Goal: Information Seeking & Learning: Compare options

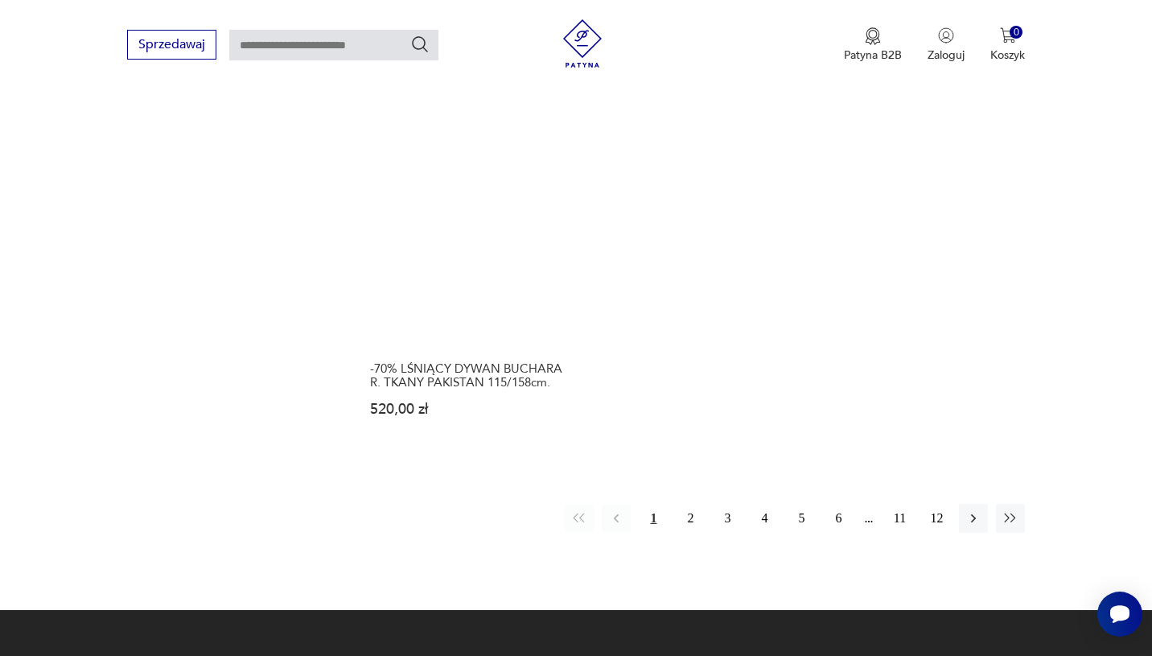
scroll to position [2136, 0]
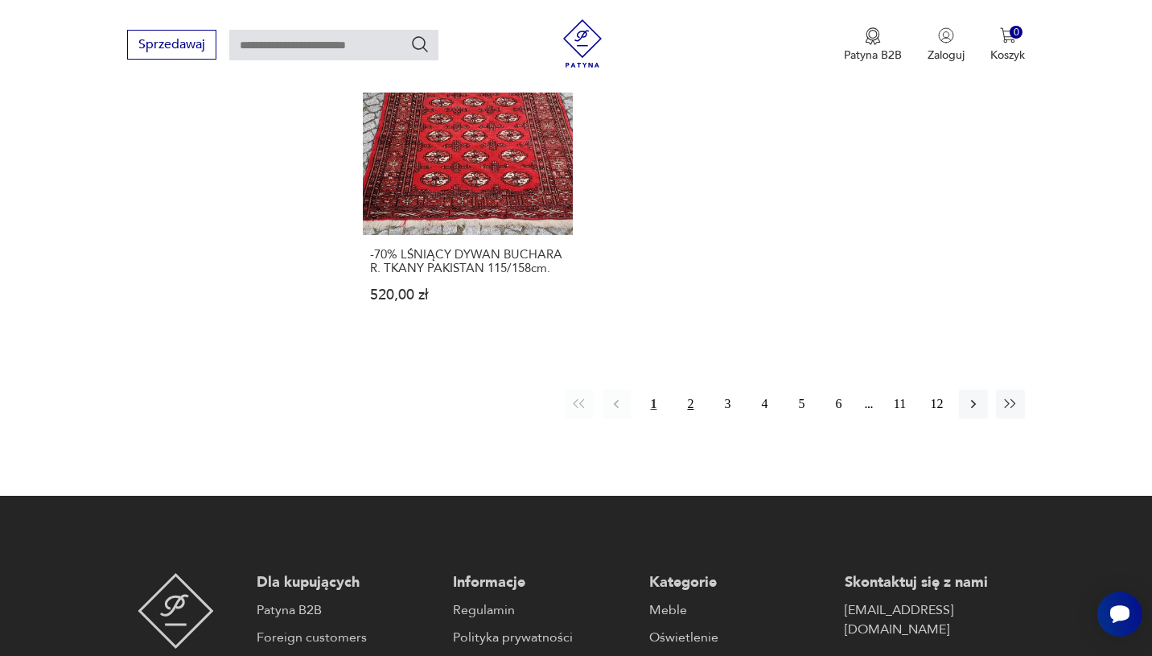
click at [687, 389] on button "2" at bounding box center [690, 403] width 29 height 29
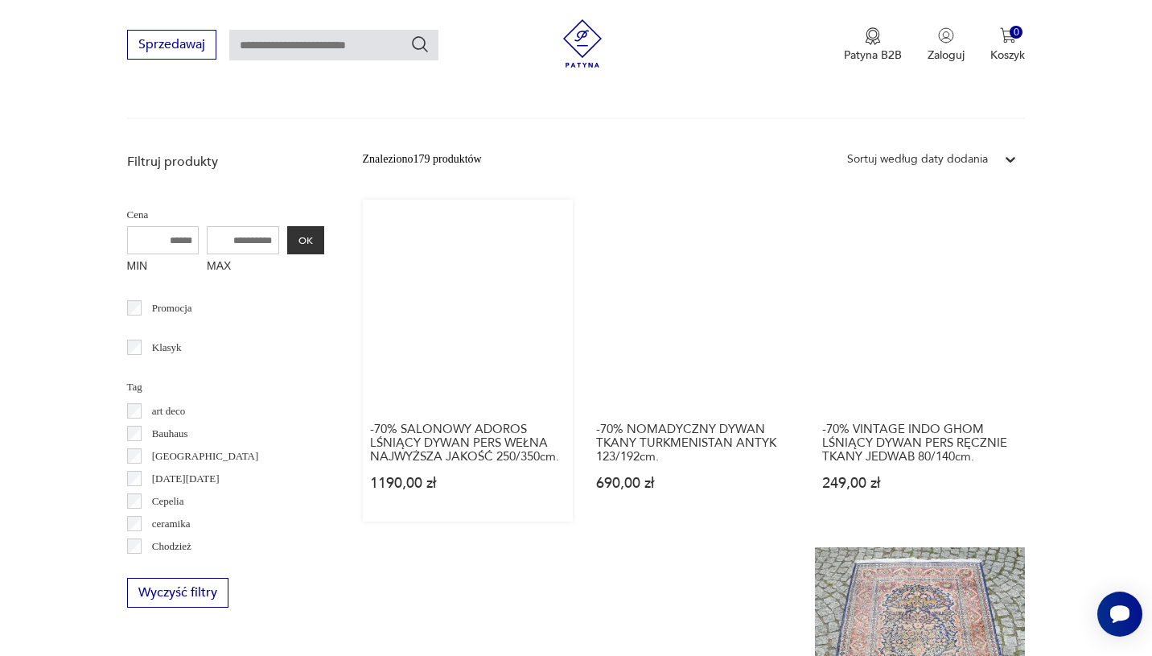
scroll to position [416, 0]
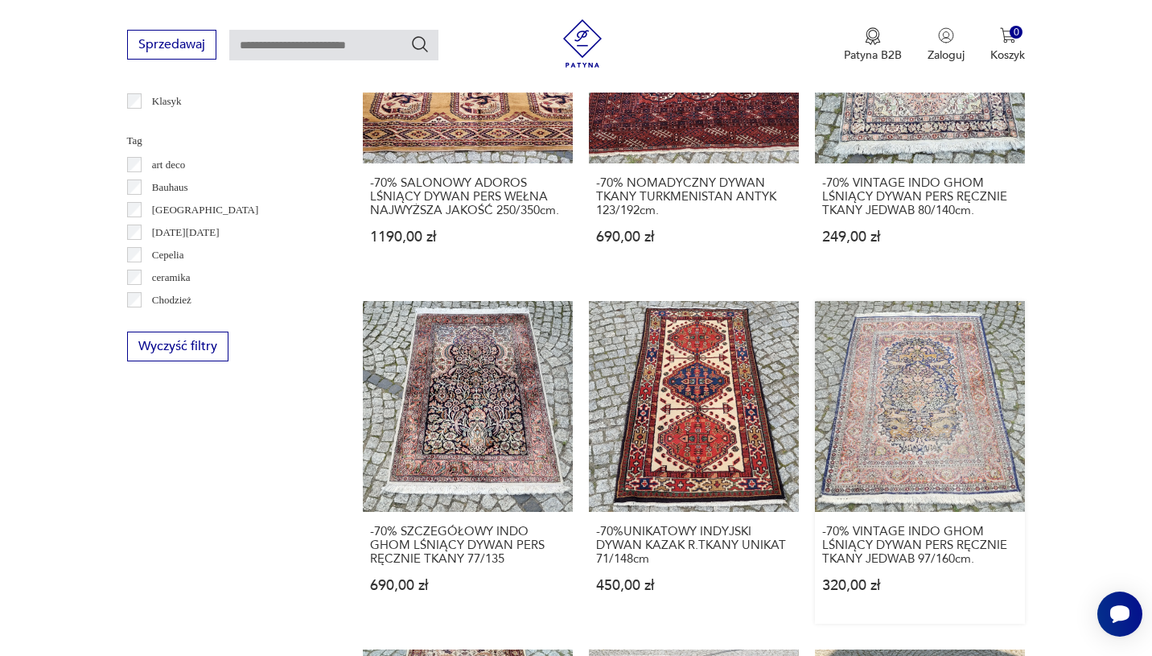
click at [922, 447] on link "-70% VINTAGE INDO GHOM LŚNIĄCY DYWAN PERS RĘCZNIE TKANY JEDWAB 97/160cm. 320,00…" at bounding box center [920, 462] width 210 height 322
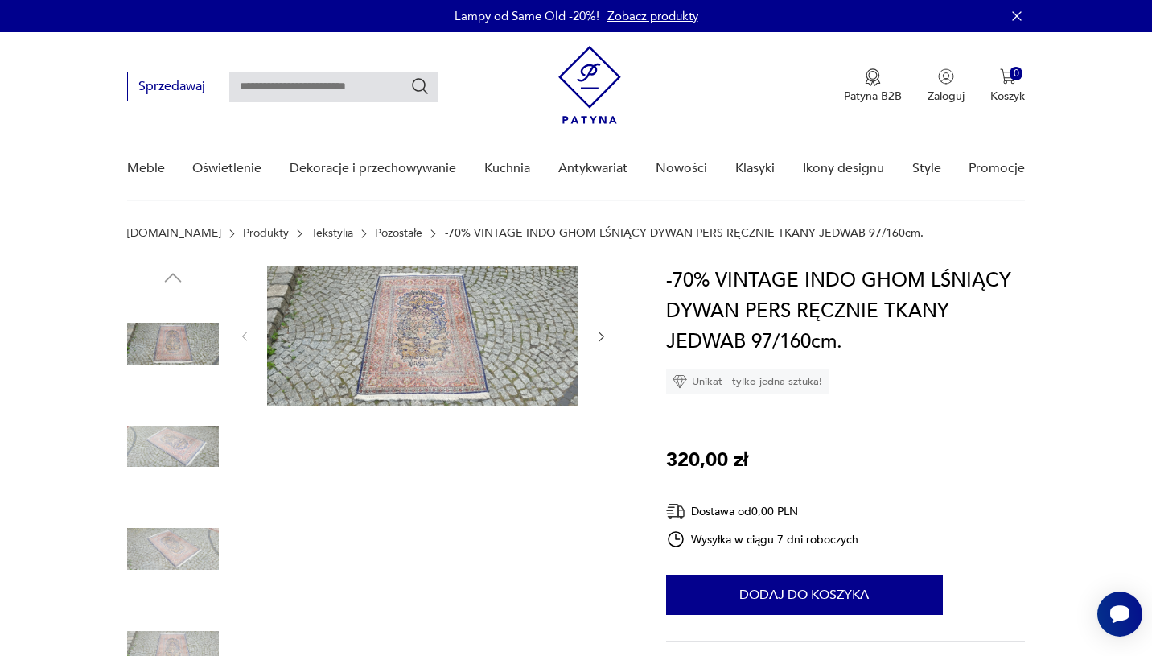
click at [174, 438] on img at bounding box center [173, 447] width 92 height 92
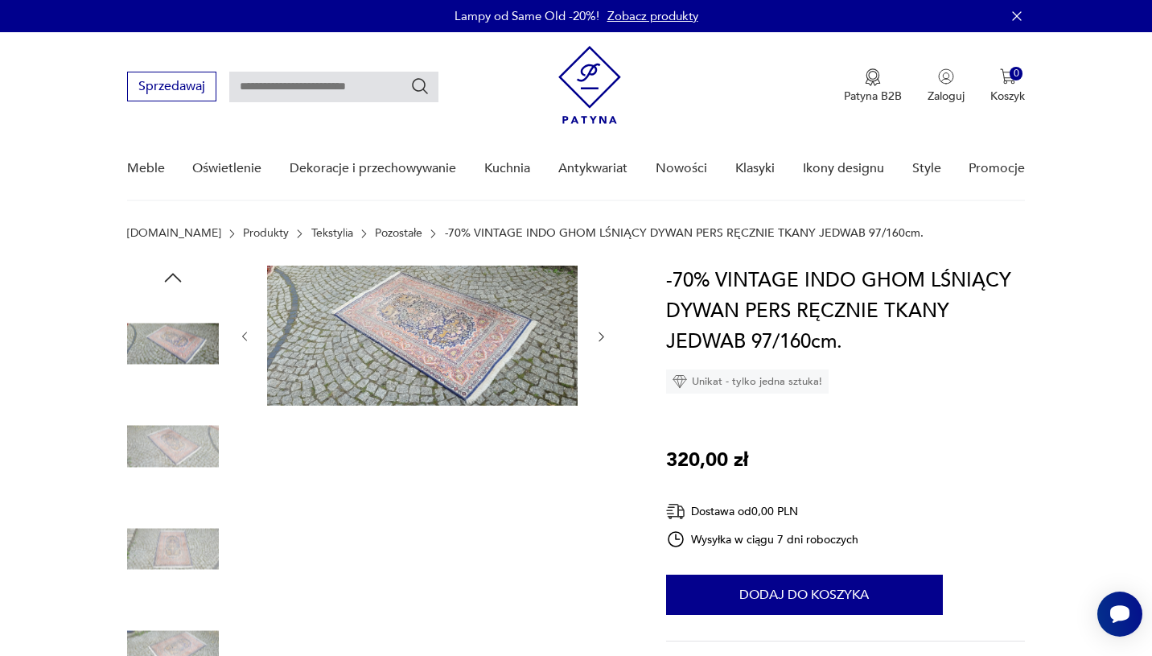
click at [178, 537] on img at bounding box center [173, 549] width 92 height 92
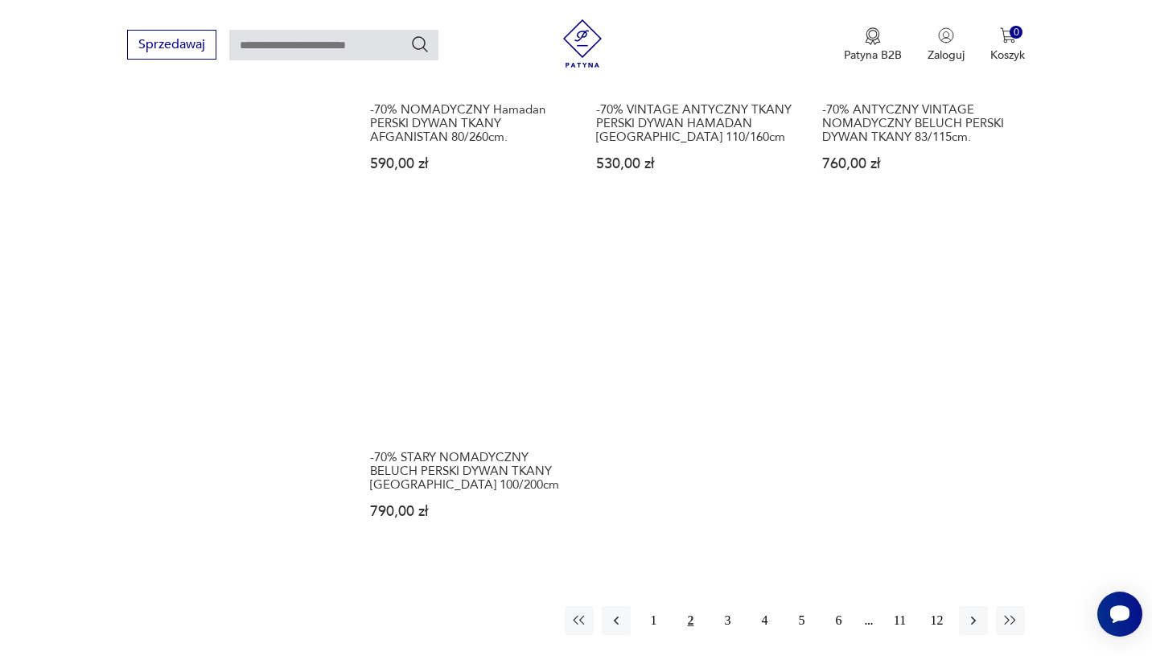
scroll to position [1969, 0]
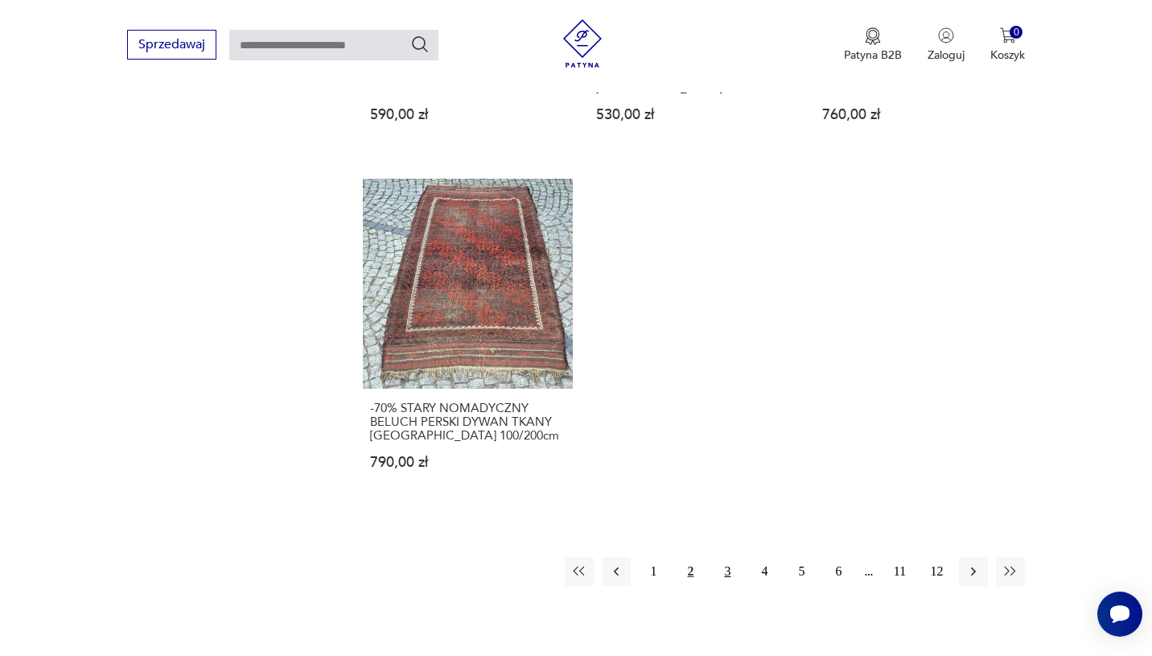
click at [724, 565] on button "3" at bounding box center [727, 571] width 29 height 29
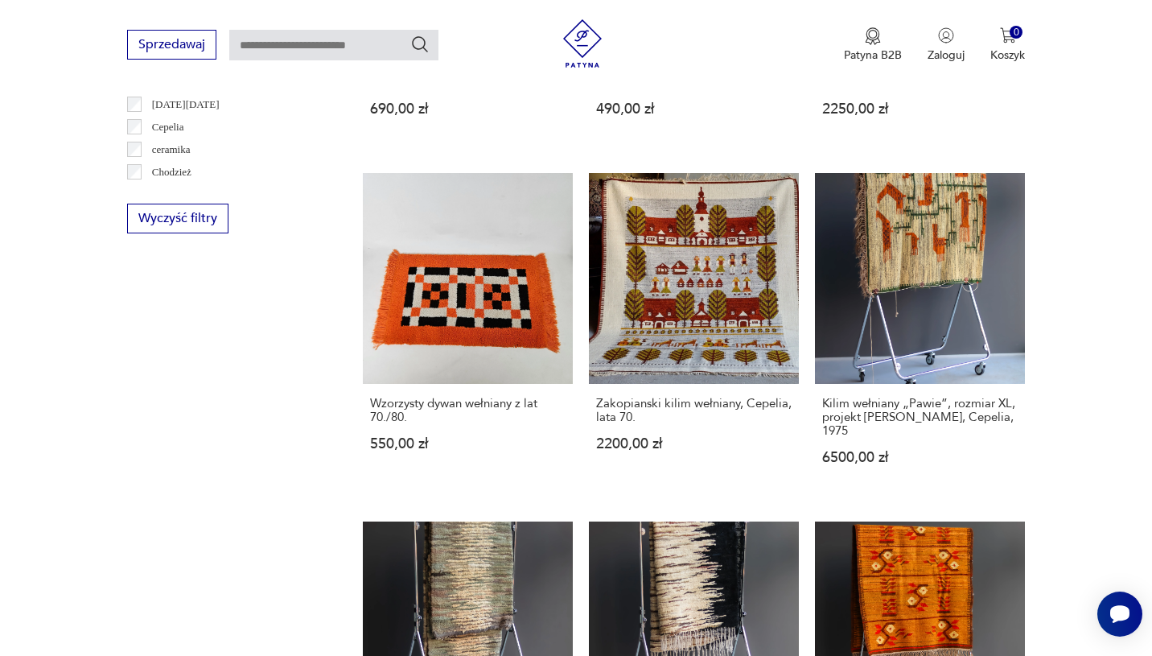
scroll to position [568, 0]
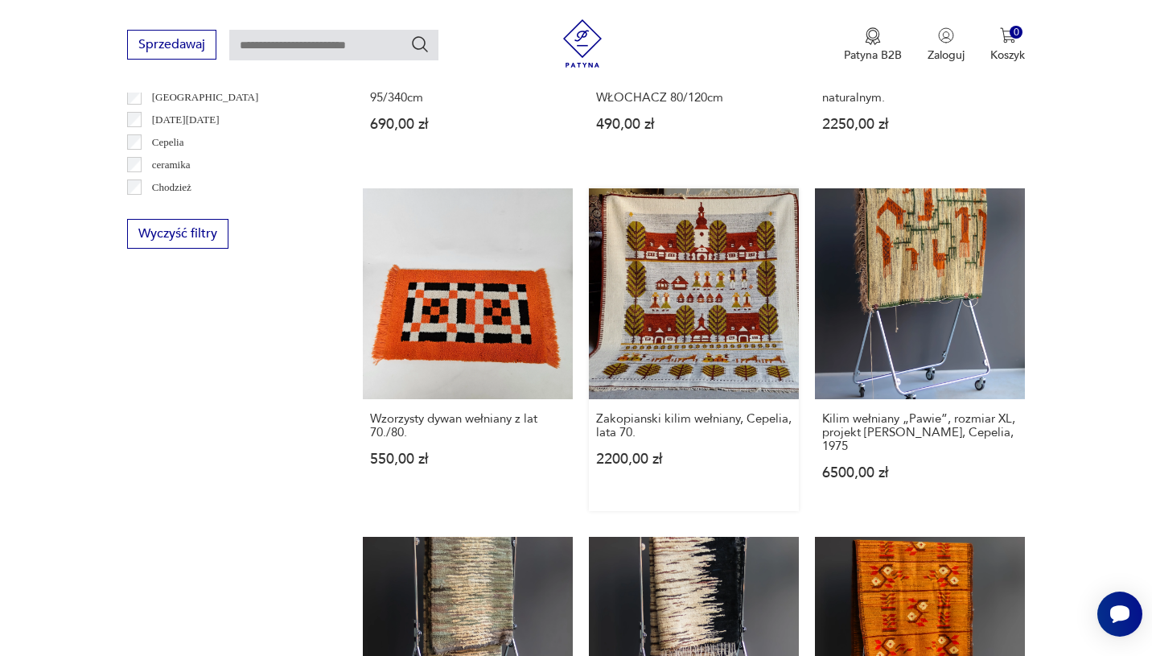
click at [693, 353] on link "Zakopianski kilim wełniany, Cepelia, lata 70. 2200,00 zł" at bounding box center [694, 349] width 210 height 322
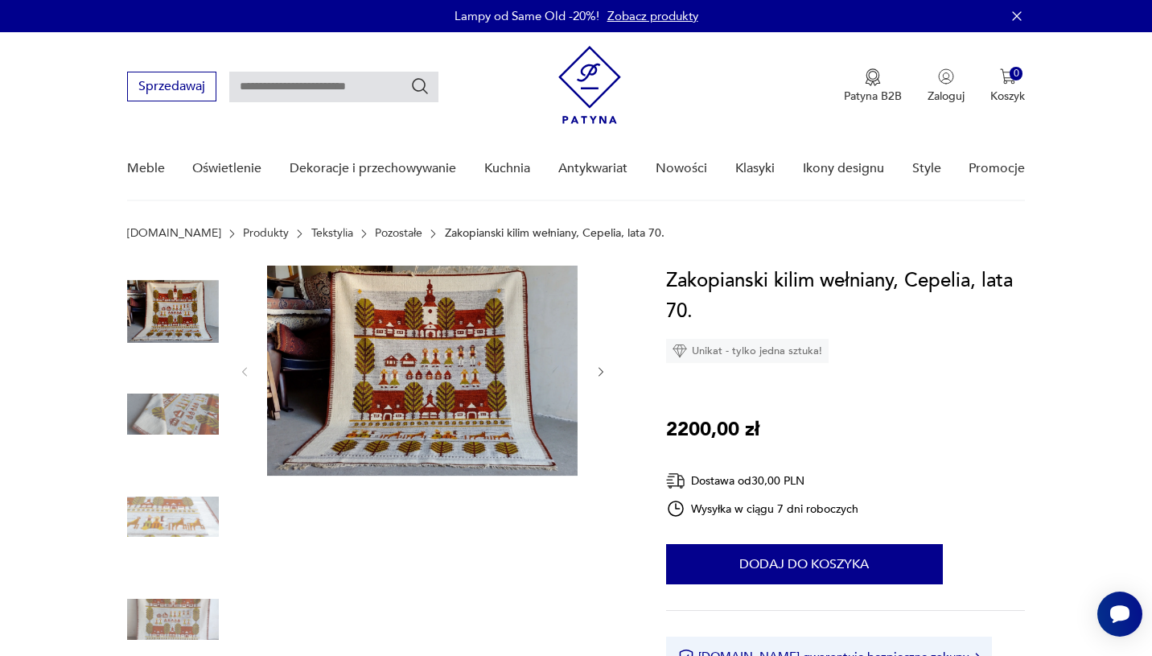
click at [186, 413] on img at bounding box center [173, 414] width 92 height 92
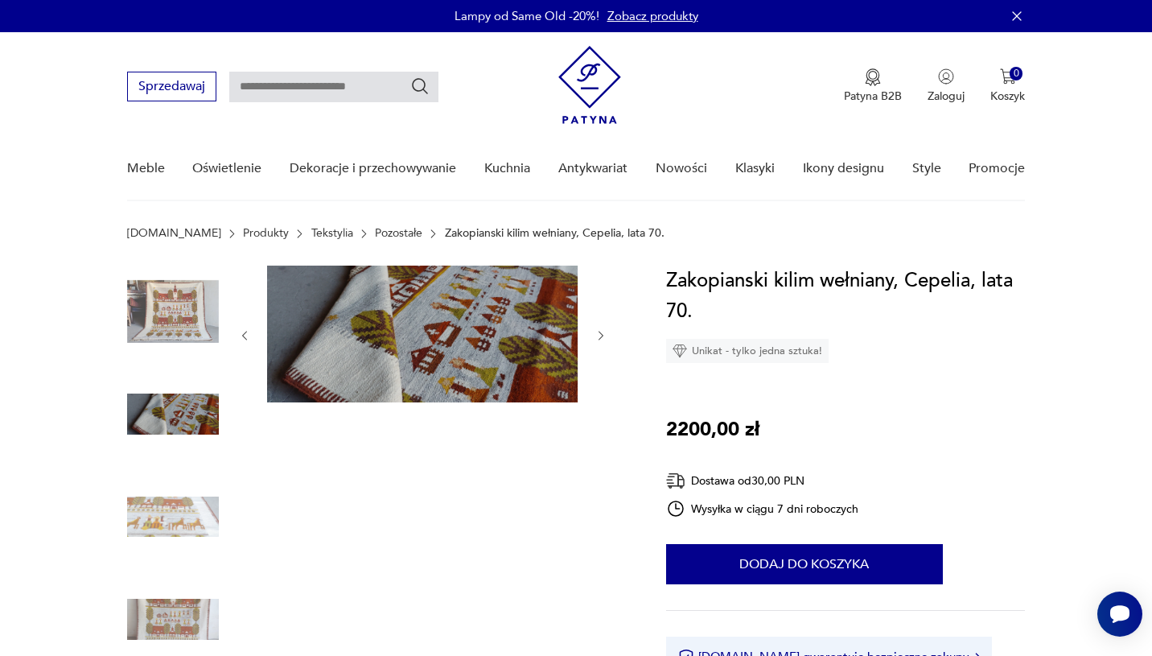
click at [175, 515] on img at bounding box center [173, 517] width 92 height 92
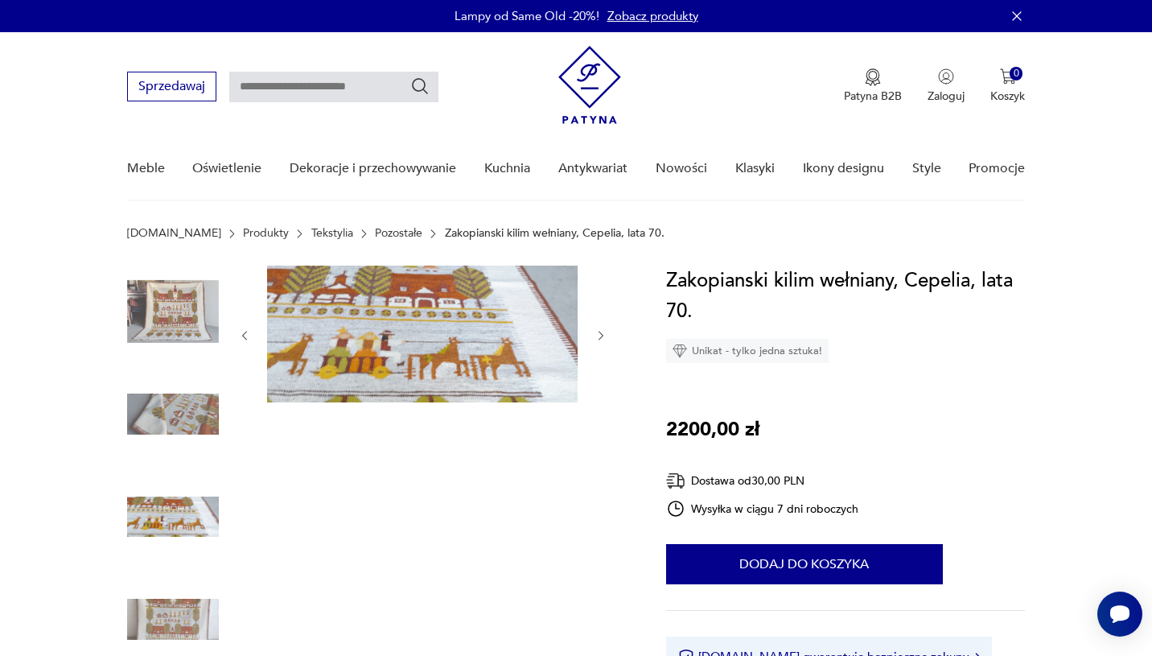
click at [175, 609] on img at bounding box center [173, 620] width 92 height 92
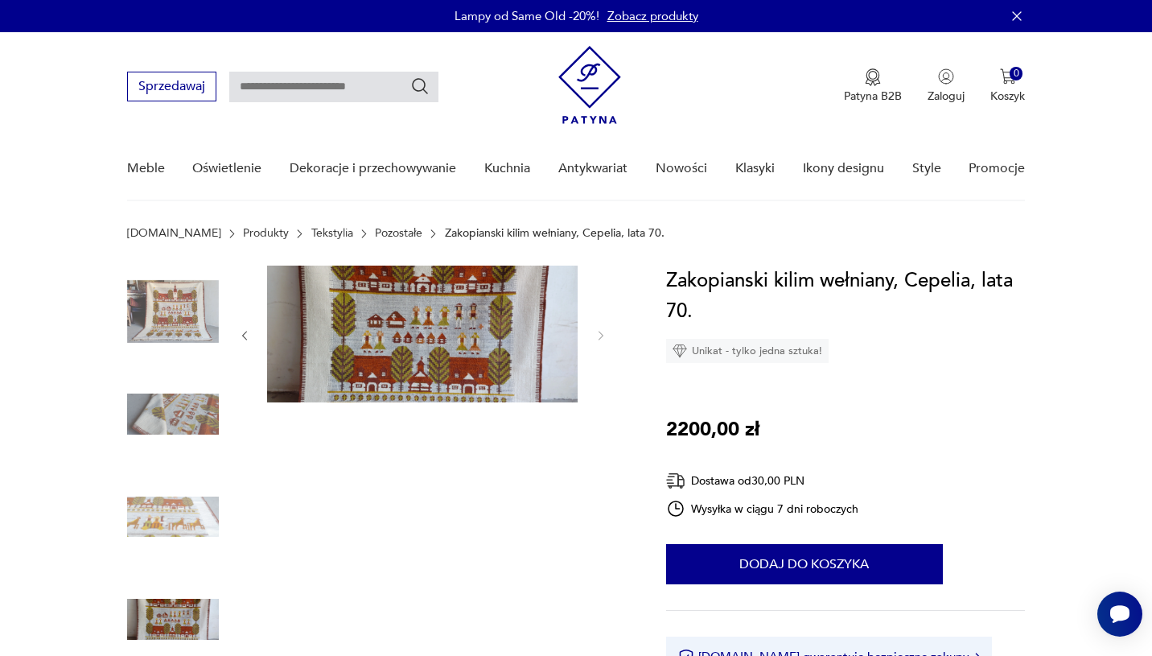
click at [144, 277] on img at bounding box center [173, 311] width 92 height 92
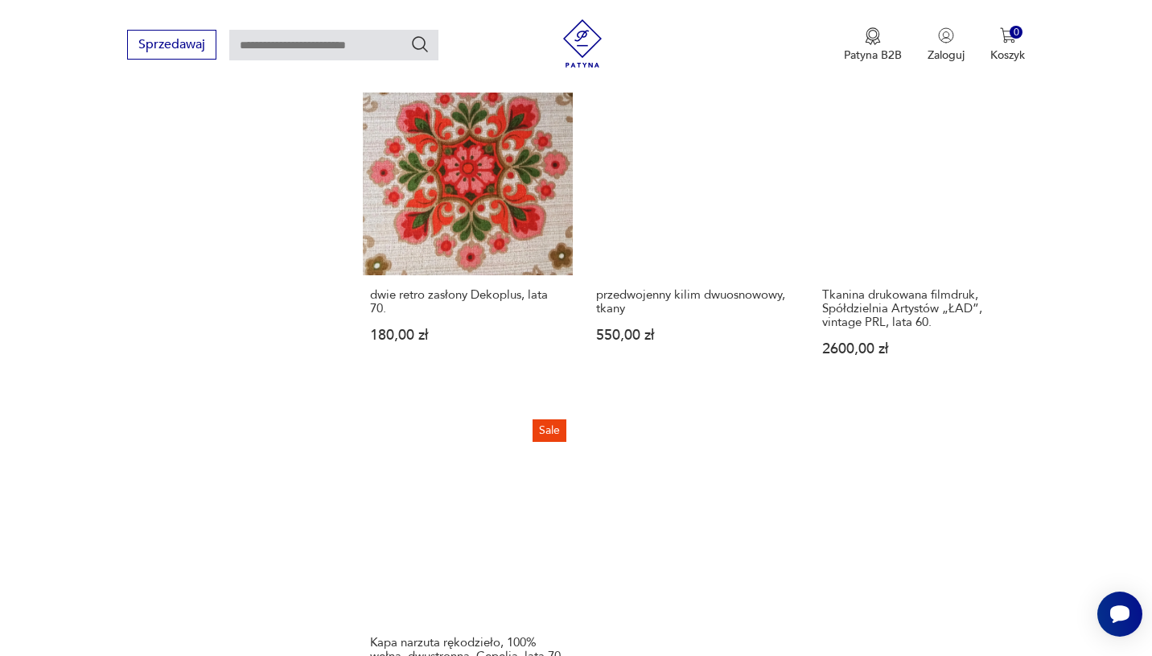
scroll to position [1766, 0]
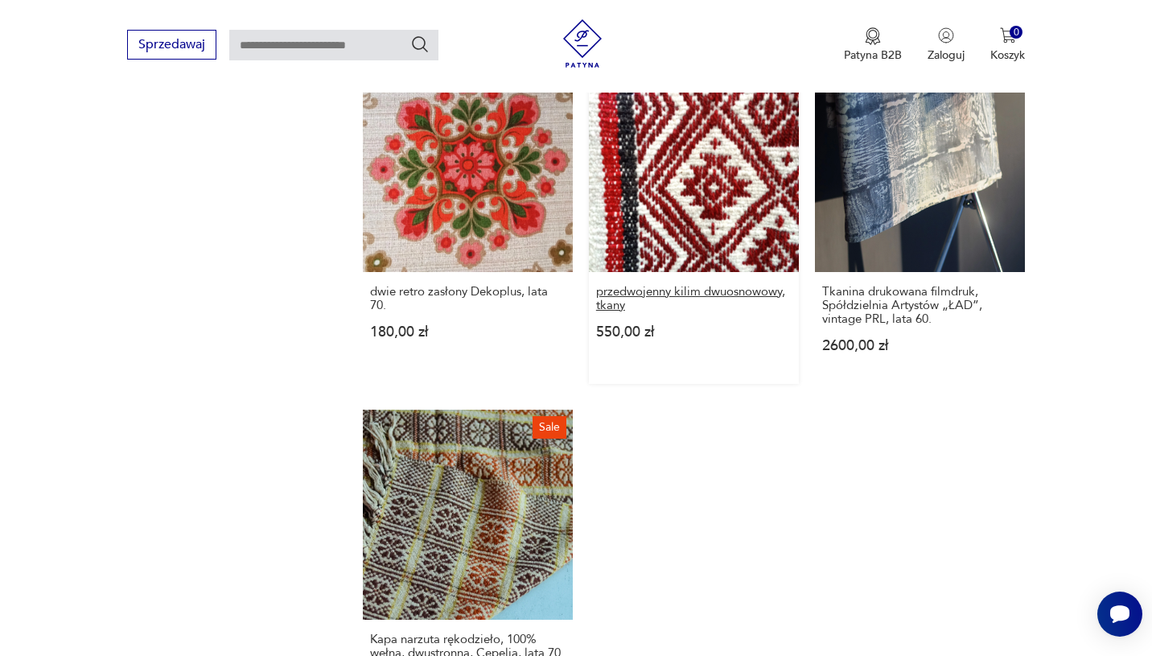
click at [709, 292] on h3 "przedwojenny kilim dwuosnowowy, tkany" at bounding box center [693, 298] width 195 height 27
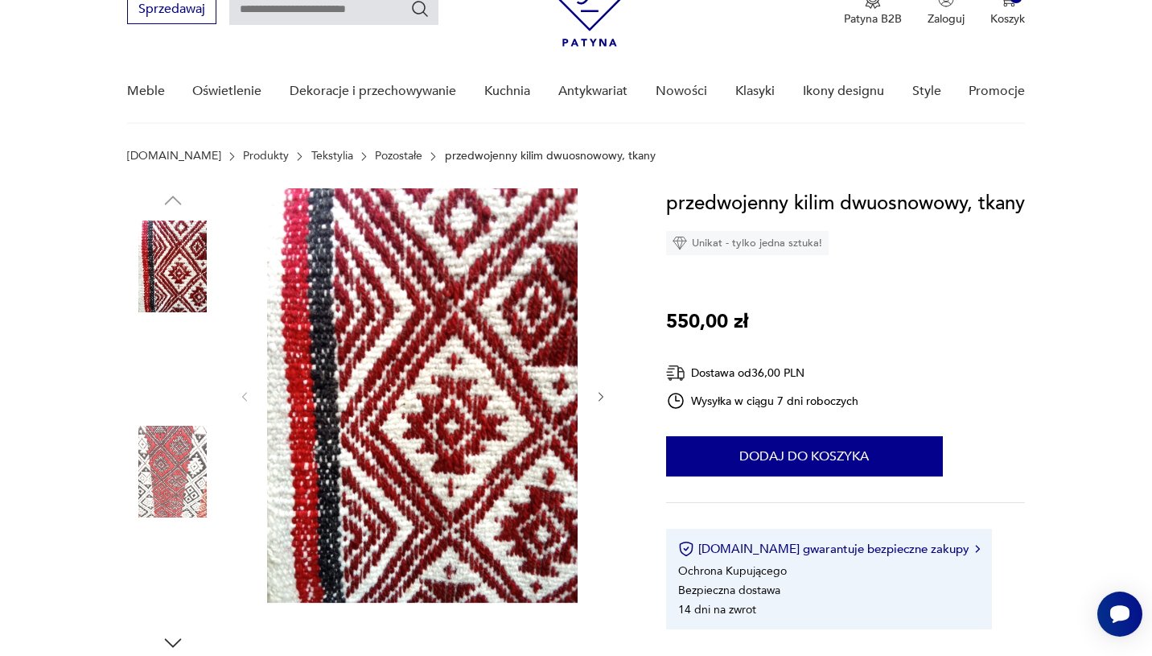
scroll to position [132, 0]
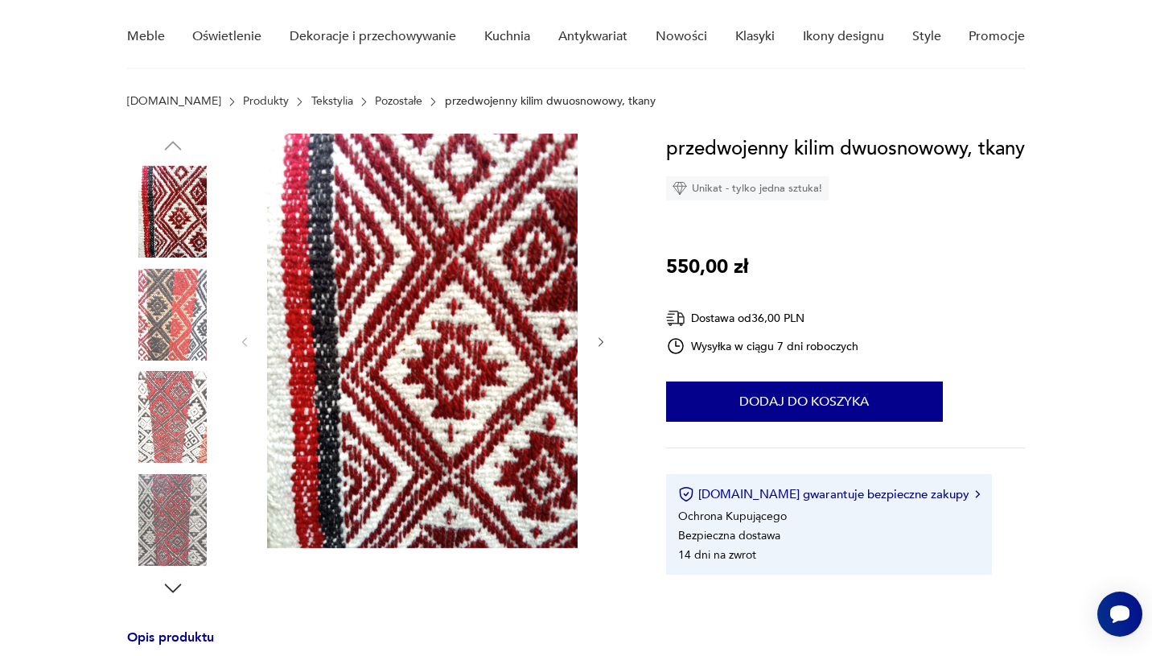
click at [183, 345] on img at bounding box center [173, 315] width 92 height 92
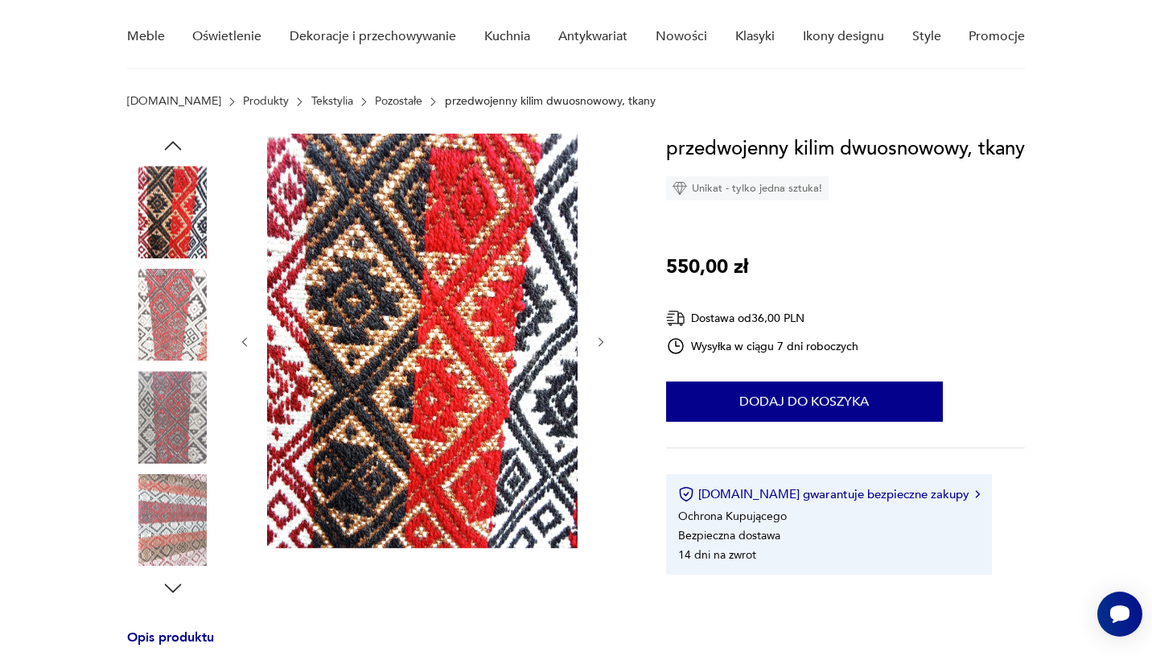
click at [175, 430] on img at bounding box center [173, 417] width 92 height 92
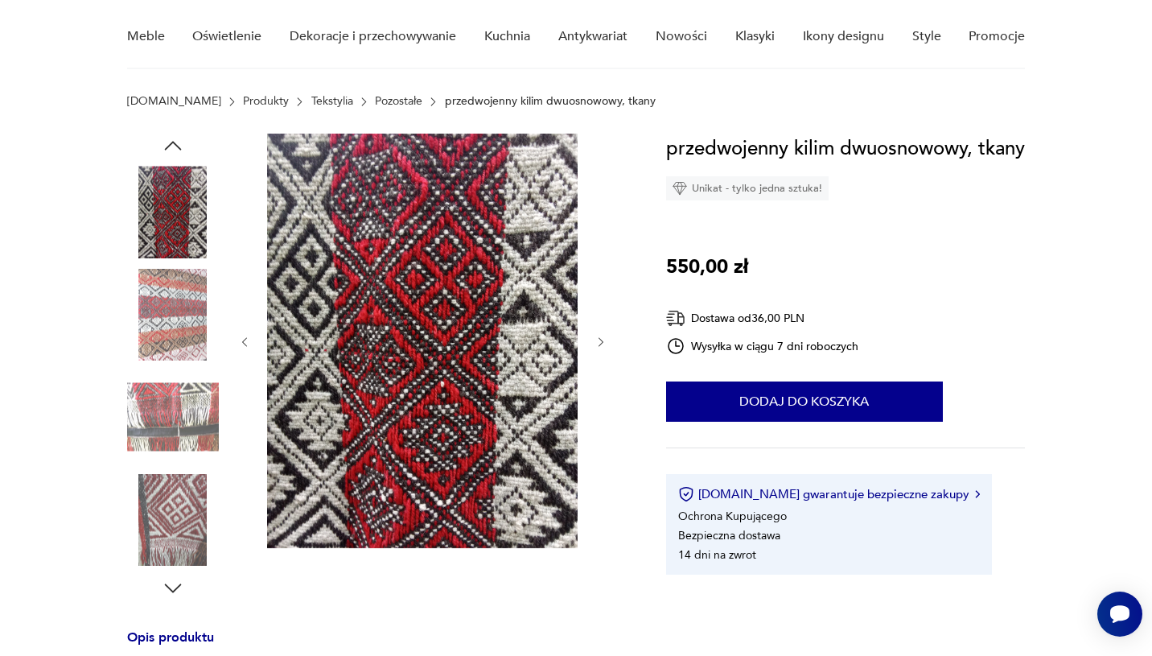
click at [175, 422] on img at bounding box center [173, 417] width 92 height 92
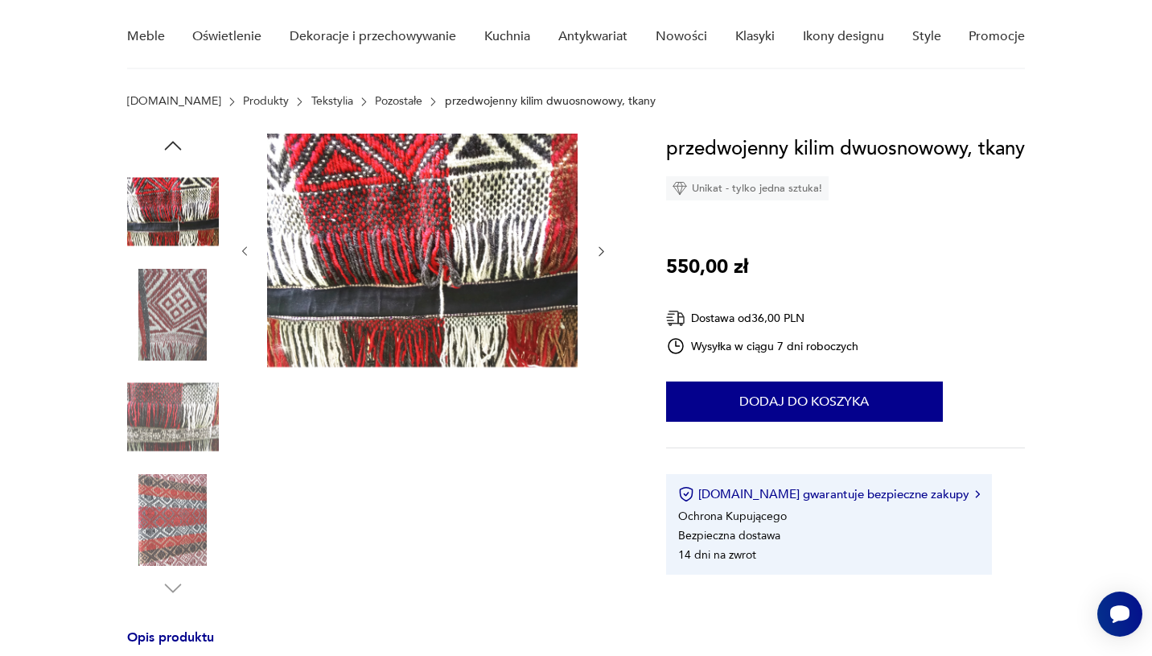
click at [175, 447] on img at bounding box center [173, 417] width 92 height 92
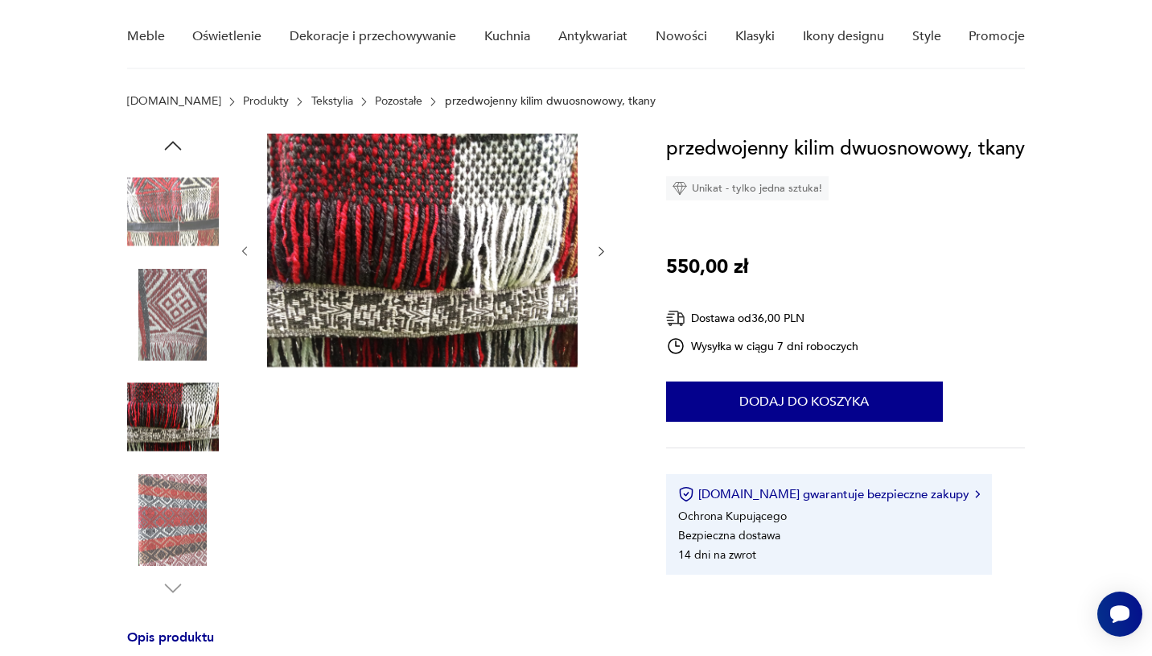
click at [177, 508] on img at bounding box center [173, 520] width 92 height 92
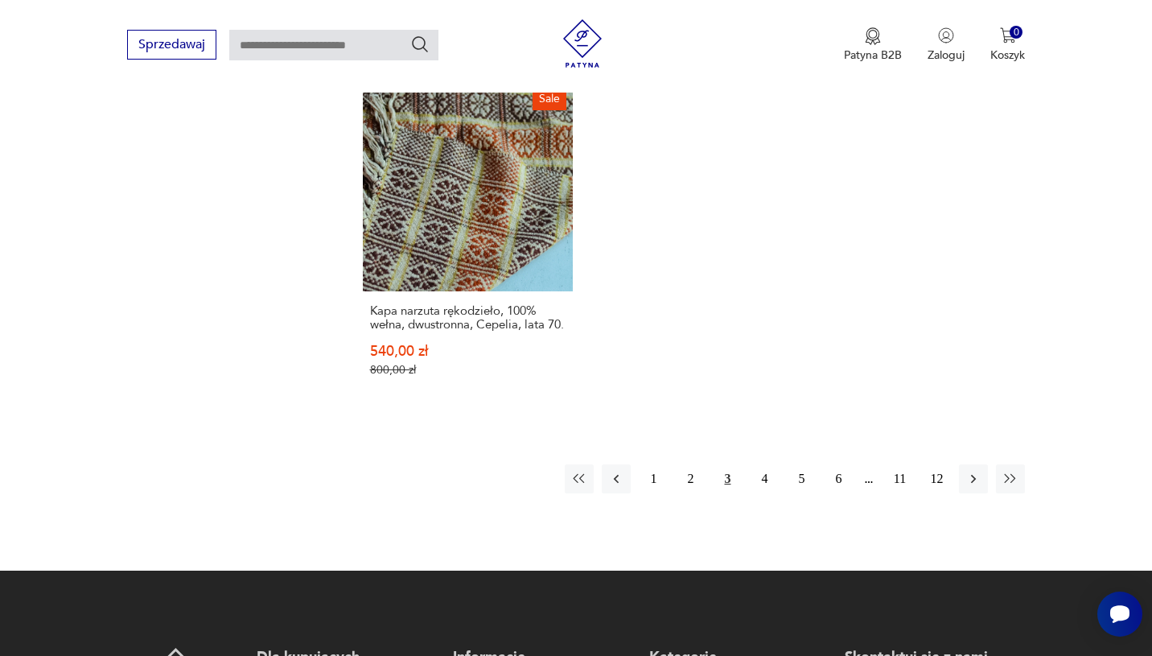
scroll to position [2117, 0]
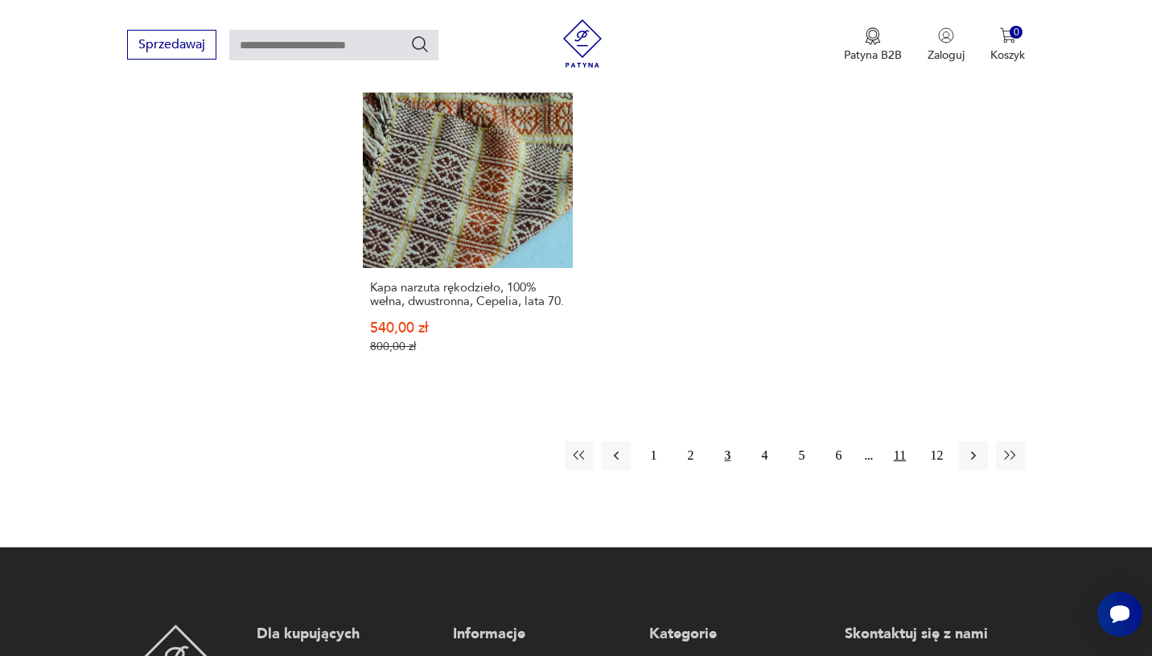
click at [907, 467] on button "11" at bounding box center [899, 455] width 29 height 29
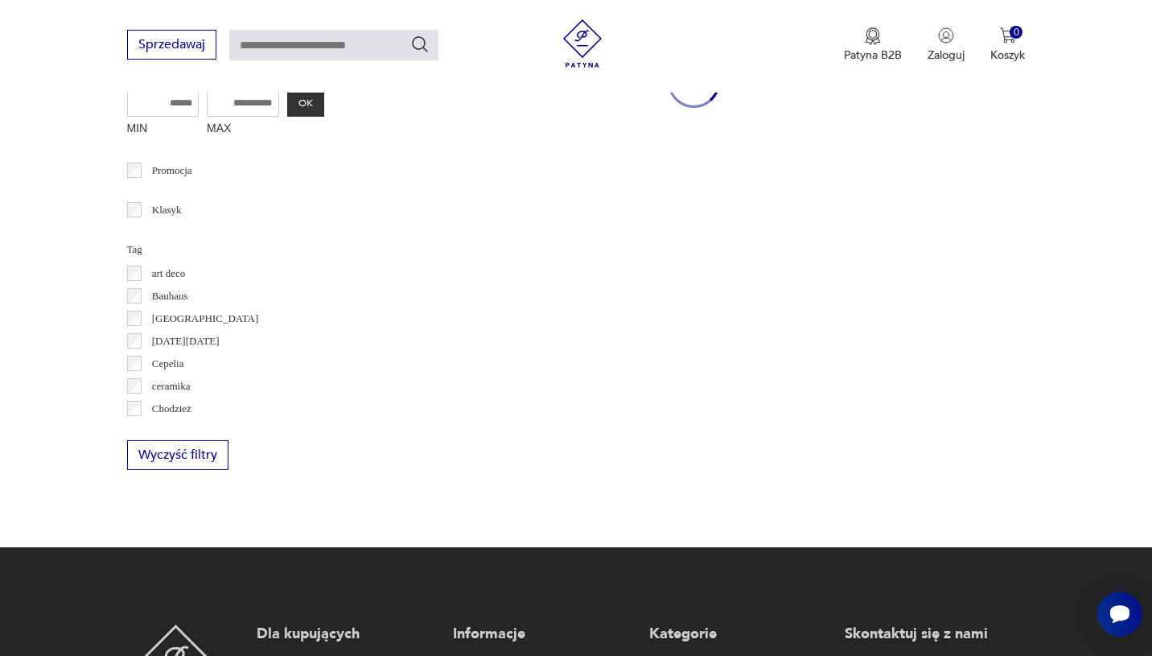
scroll to position [112, 0]
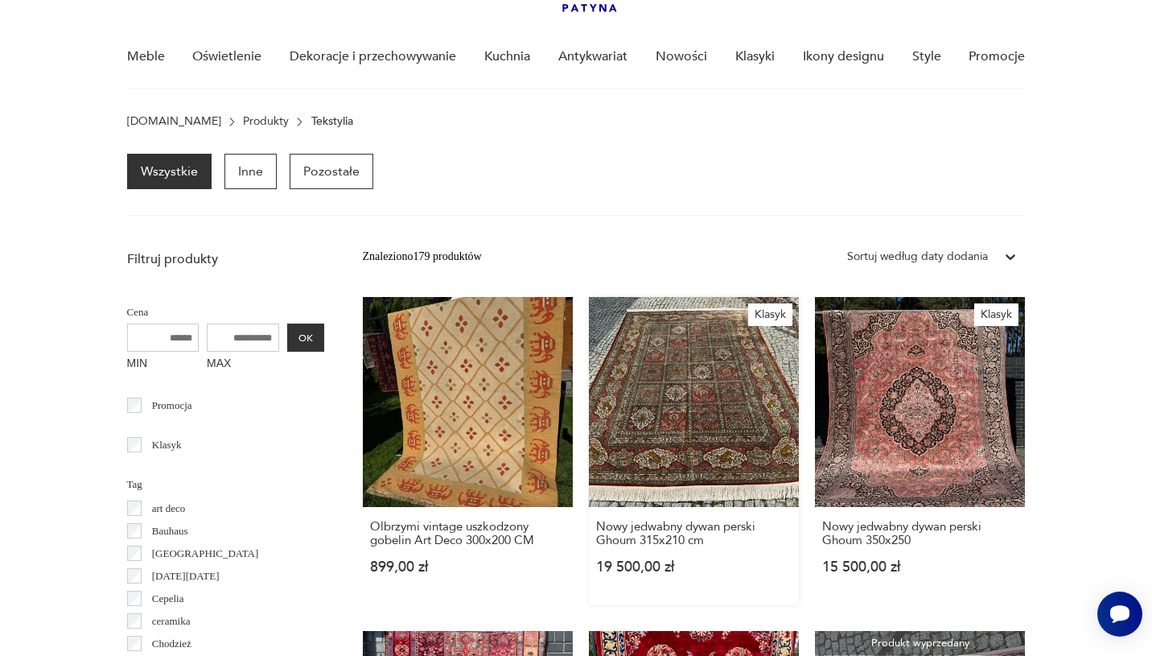
click at [656, 417] on link "Klasyk Nowy jedwabny dywan perski Ghoum 315x210 cm 19 500,00 zł" at bounding box center [694, 451] width 210 height 308
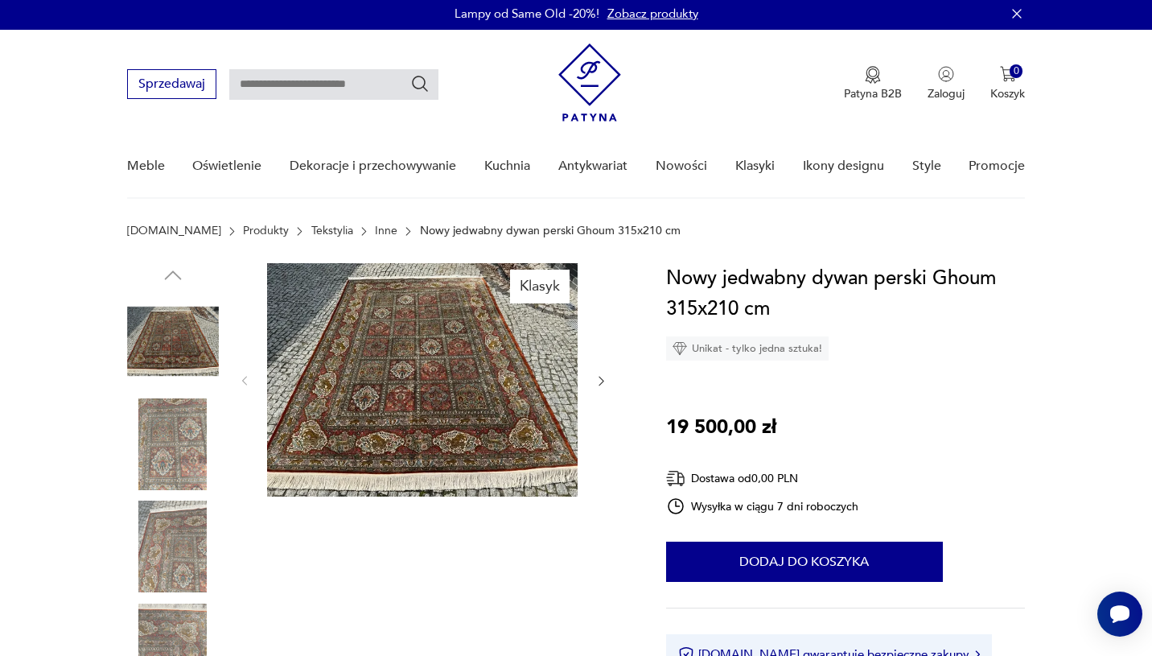
scroll to position [5, 0]
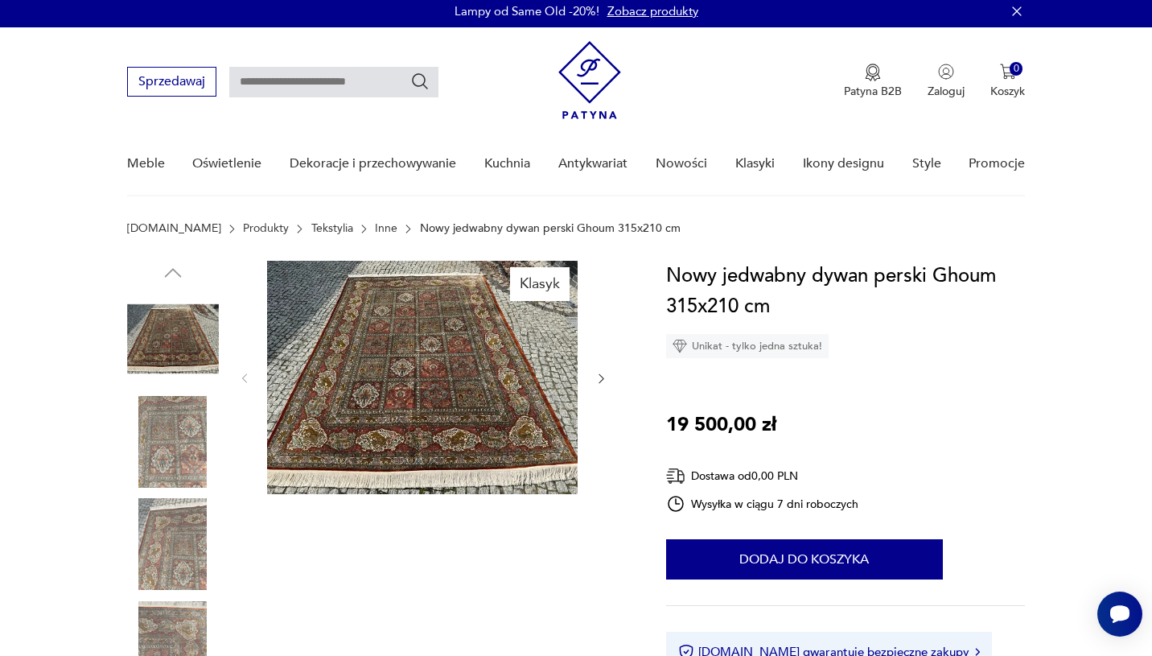
click at [216, 440] on img at bounding box center [173, 442] width 92 height 92
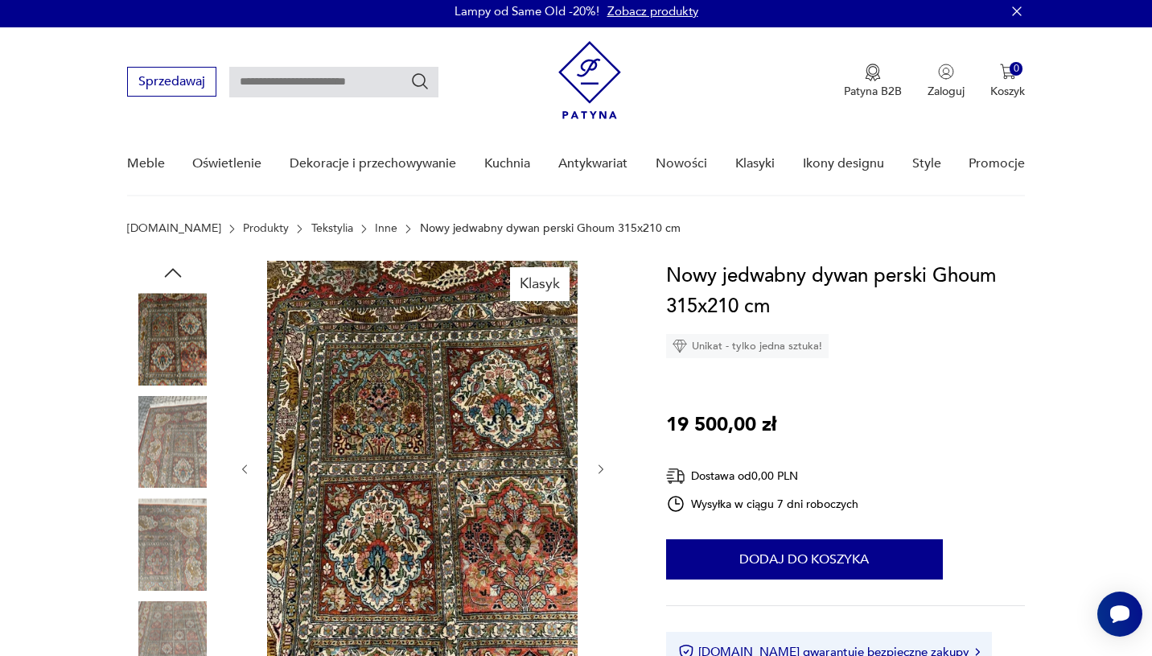
click at [213, 541] on img at bounding box center [173, 544] width 92 height 92
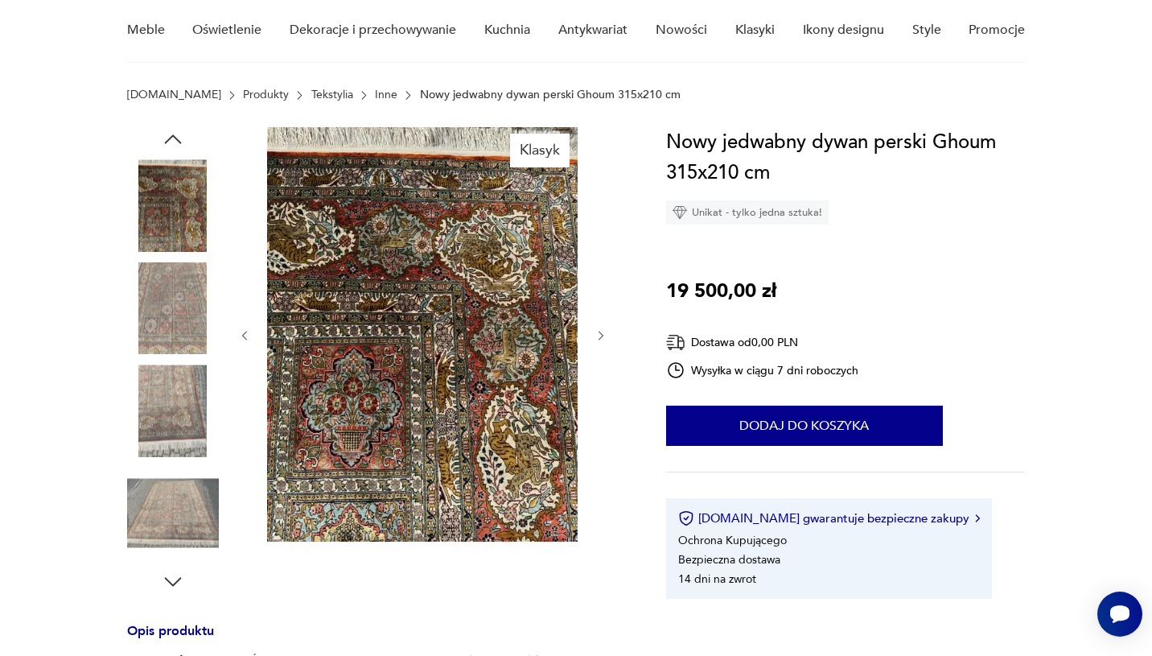
scroll to position [142, 0]
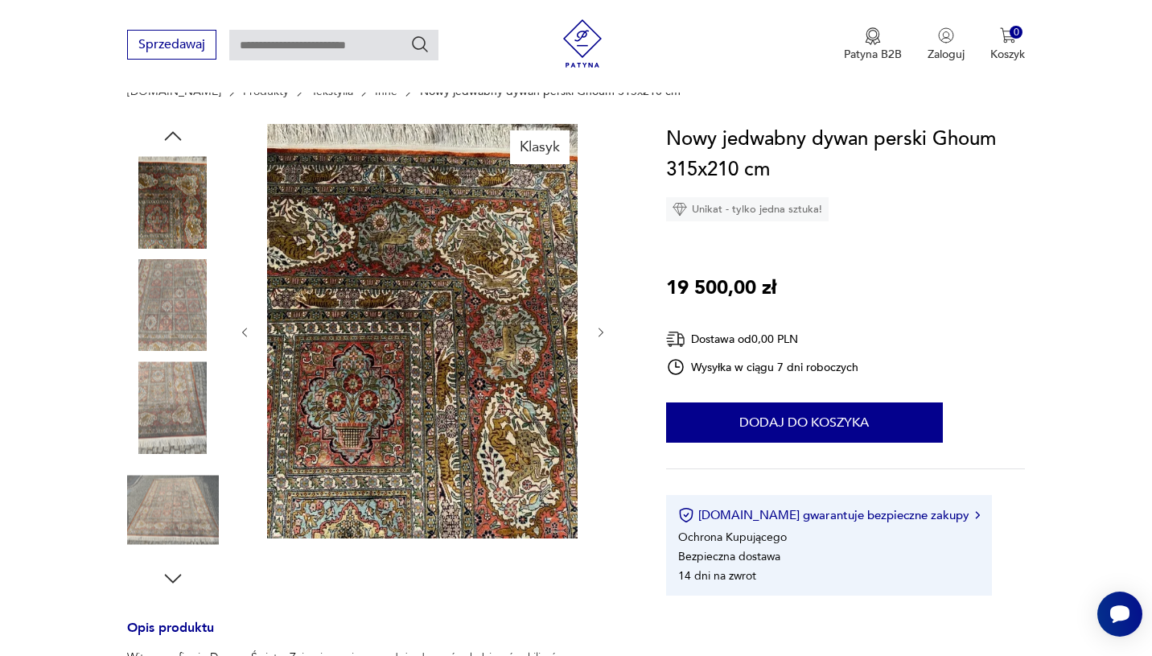
click at [166, 505] on img at bounding box center [173, 510] width 92 height 92
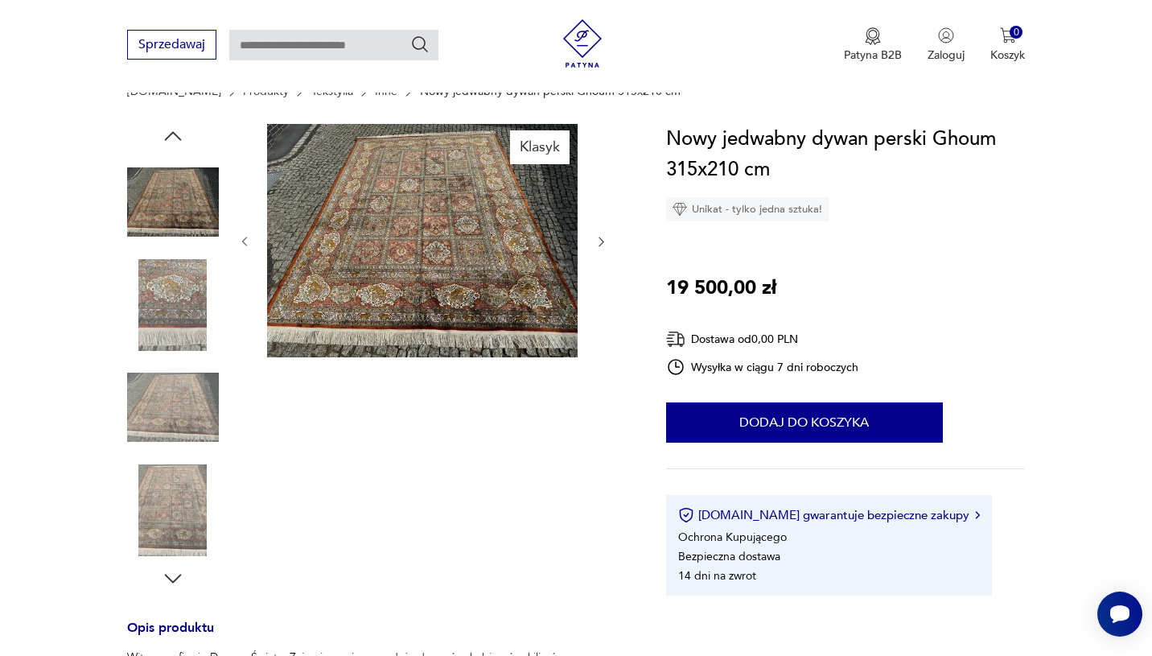
click at [163, 371] on img at bounding box center [173, 407] width 92 height 92
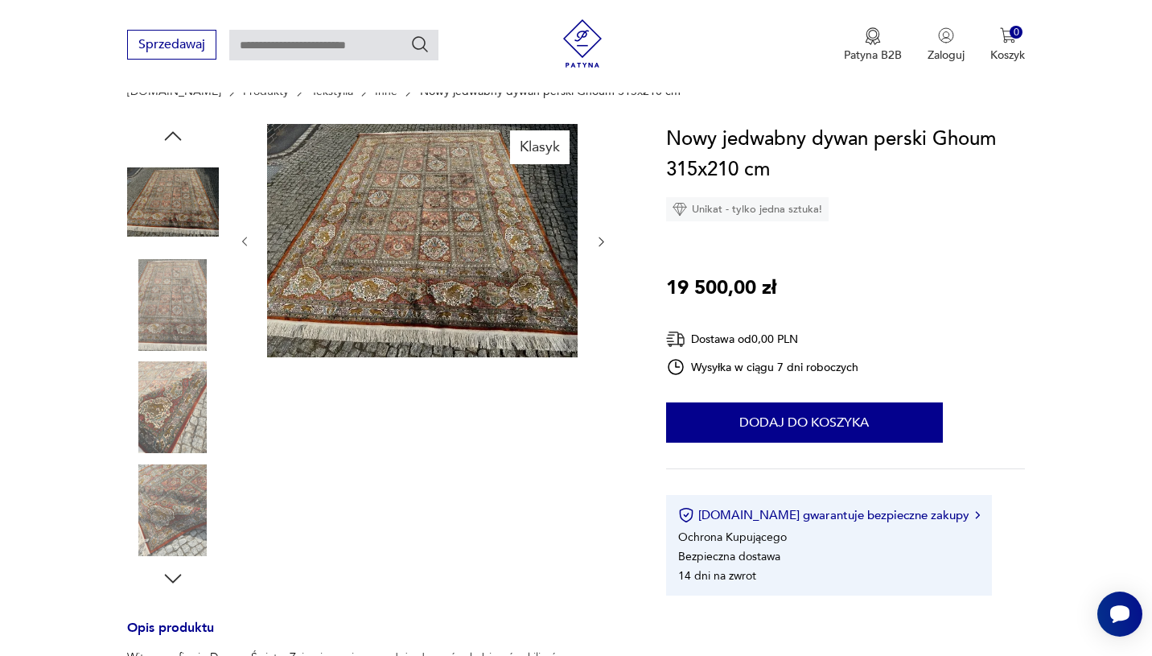
click at [171, 515] on img at bounding box center [173, 510] width 92 height 92
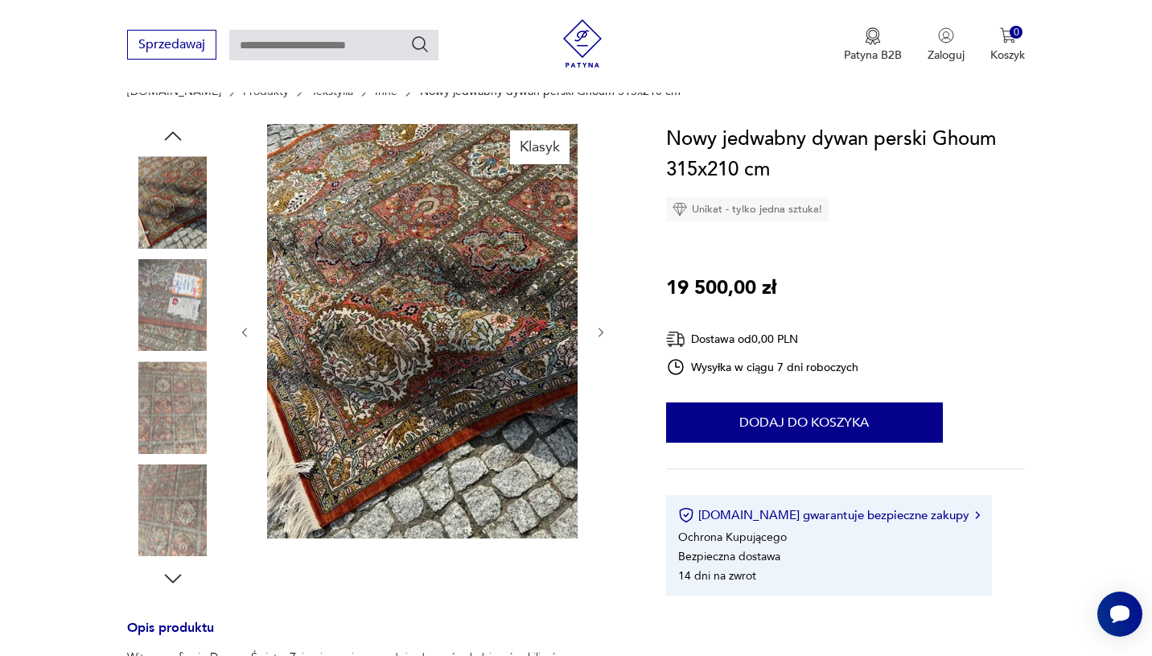
click at [456, 315] on img at bounding box center [422, 331] width 310 height 414
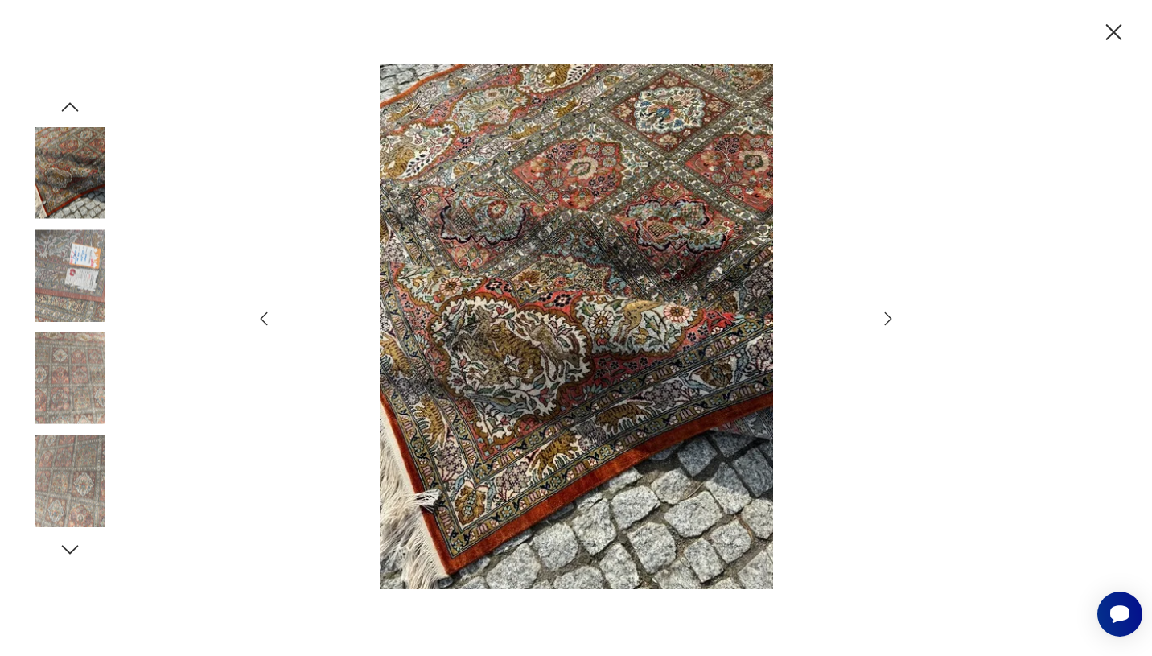
click at [68, 276] on img at bounding box center [70, 275] width 92 height 92
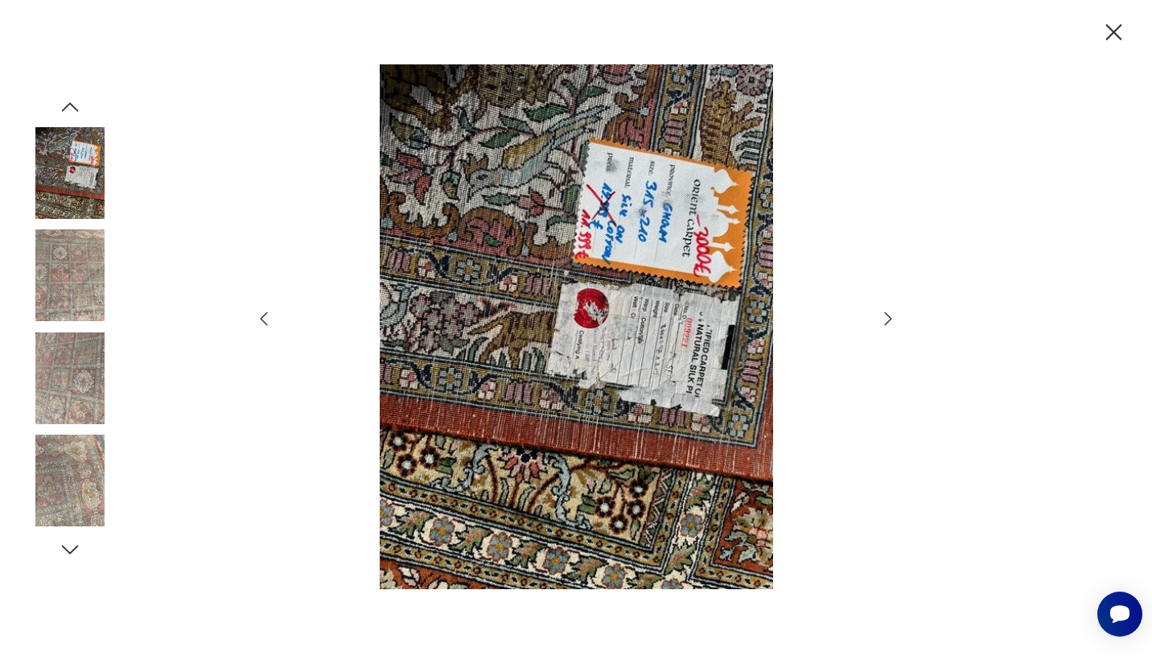
click at [1128, 14] on div at bounding box center [576, 328] width 1152 height 656
click at [1114, 35] on icon "button" at bounding box center [1114, 33] width 28 height 28
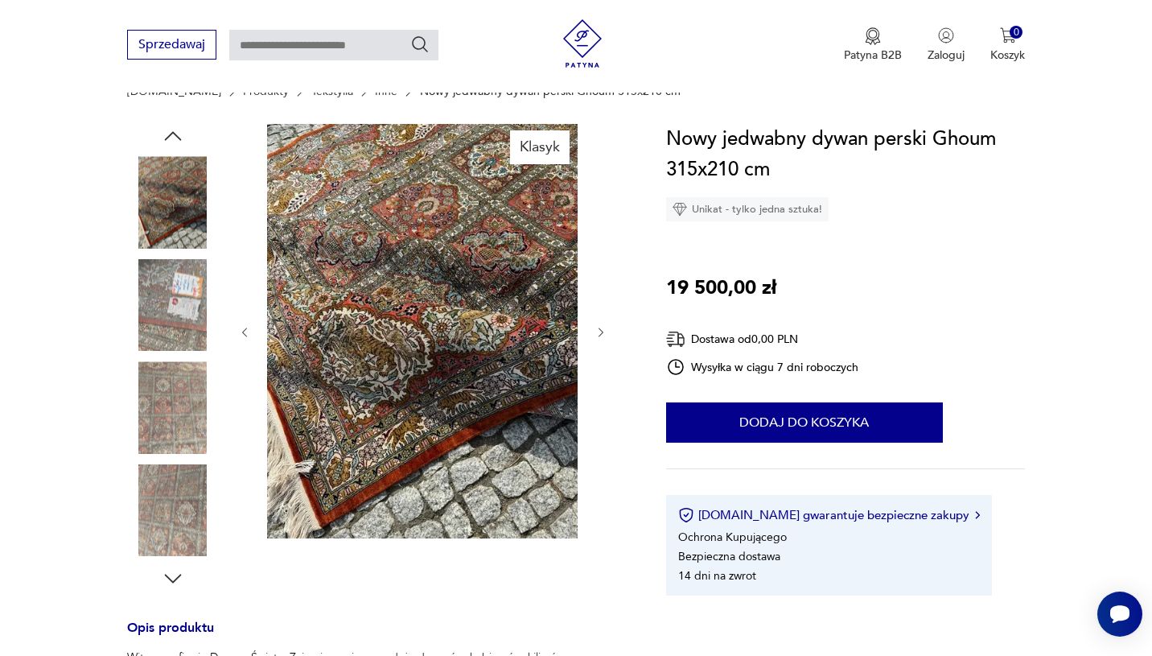
click at [182, 505] on img at bounding box center [173, 510] width 92 height 92
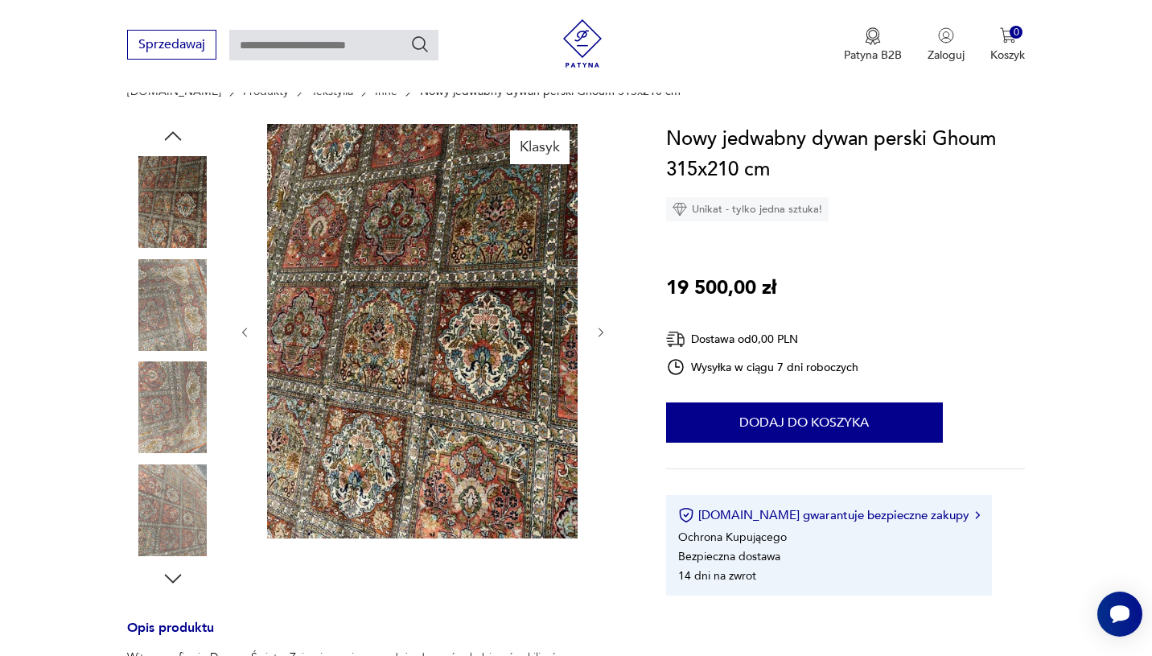
click at [160, 185] on img at bounding box center [173, 202] width 92 height 92
click at [177, 134] on icon "button" at bounding box center [173, 136] width 24 height 24
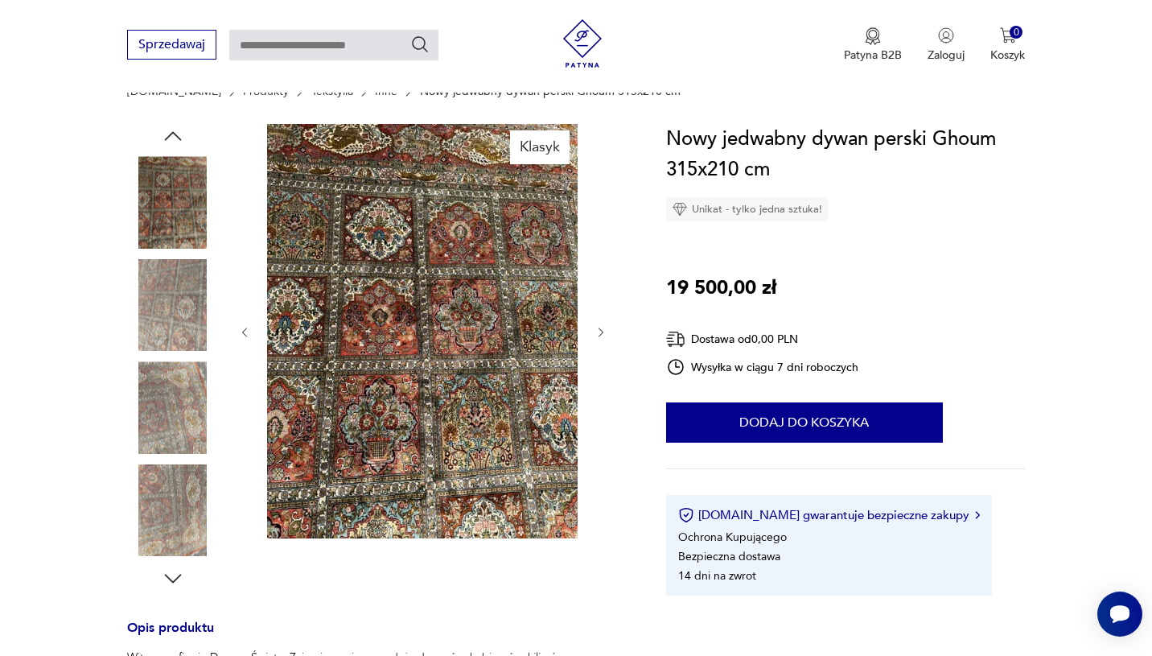
click at [177, 134] on icon "button" at bounding box center [173, 136] width 24 height 24
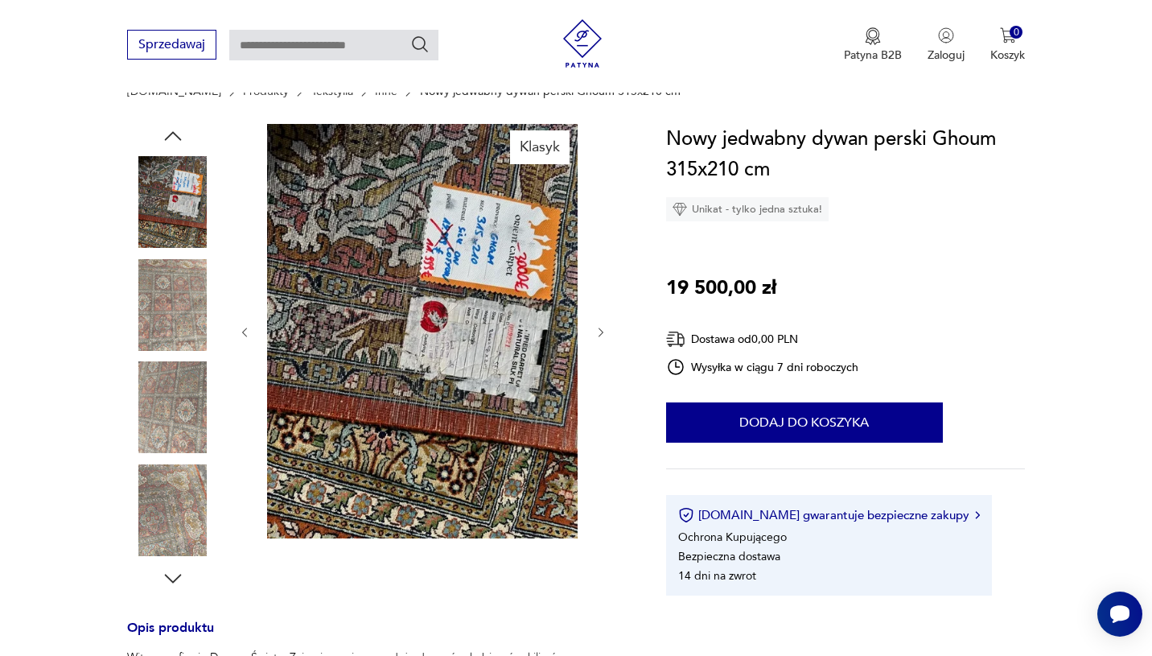
click at [177, 134] on icon "button" at bounding box center [173, 136] width 24 height 24
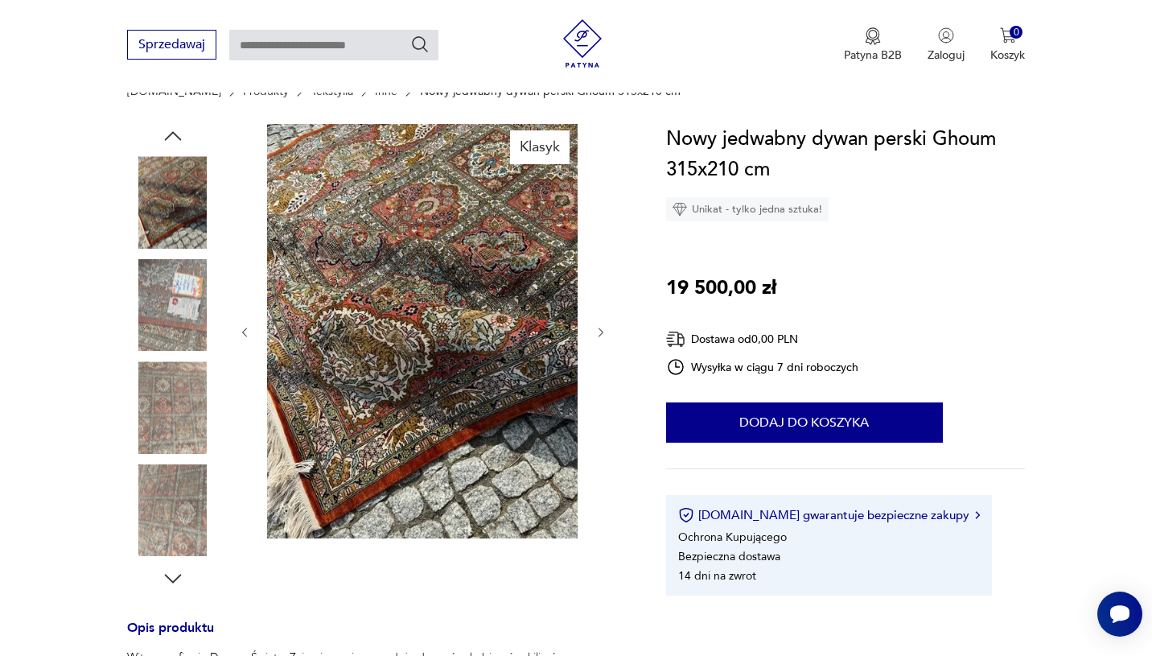
click at [177, 134] on icon "button" at bounding box center [173, 136] width 24 height 24
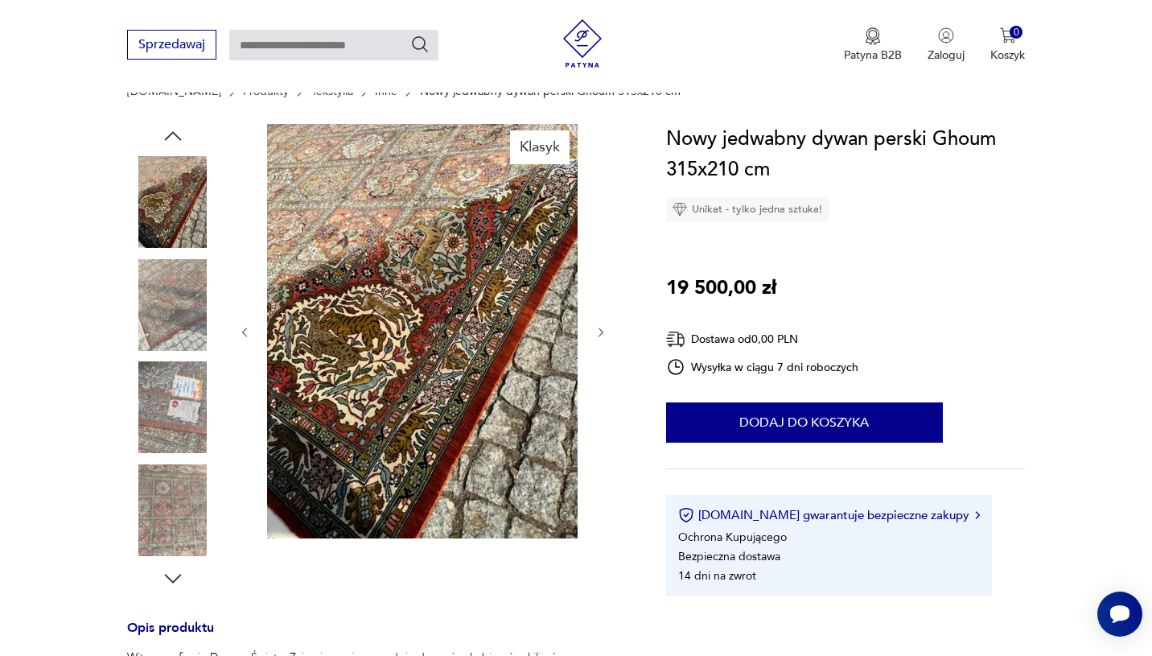
click at [177, 134] on icon "button" at bounding box center [173, 136] width 24 height 24
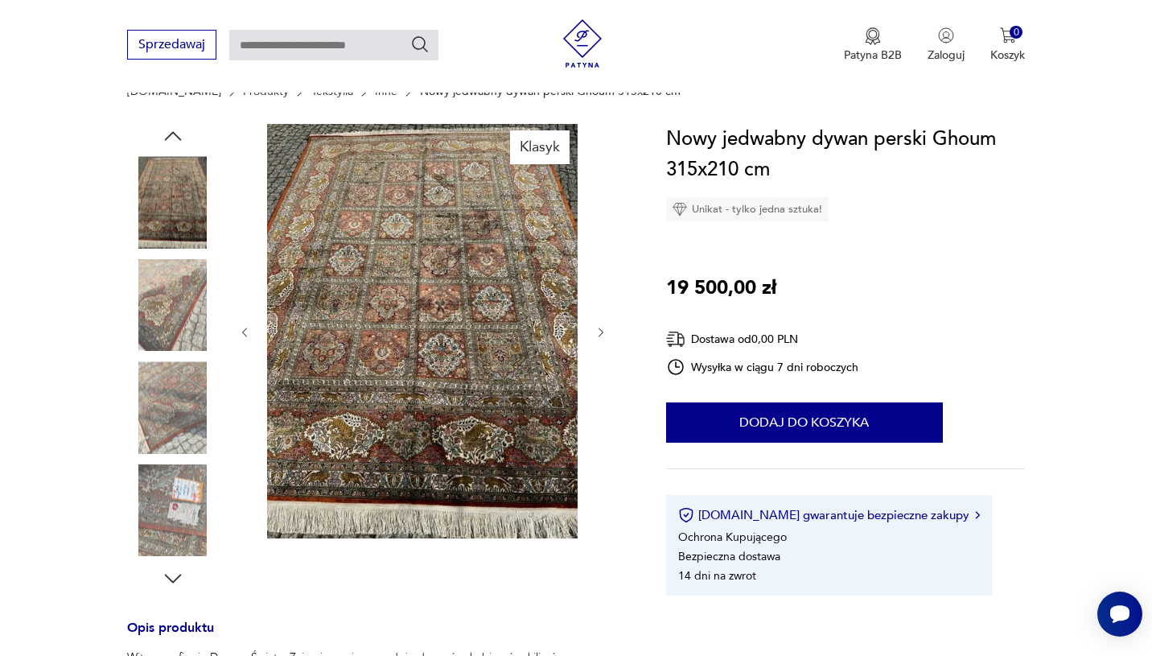
click at [177, 134] on icon "button" at bounding box center [173, 136] width 24 height 24
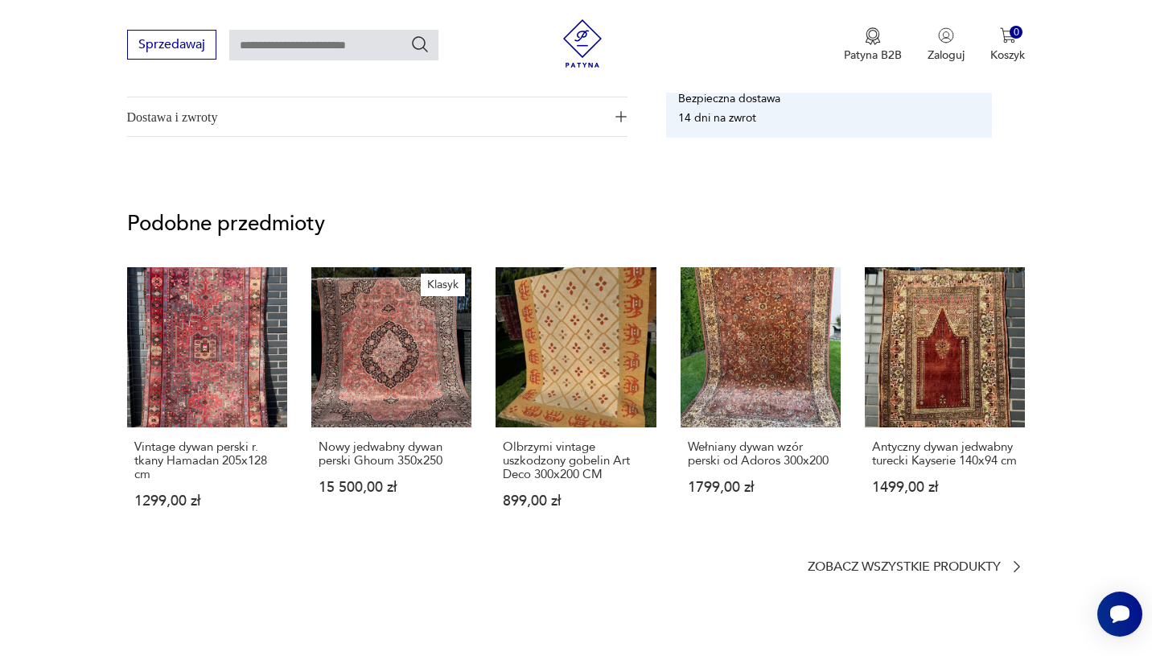
scroll to position [1035, 0]
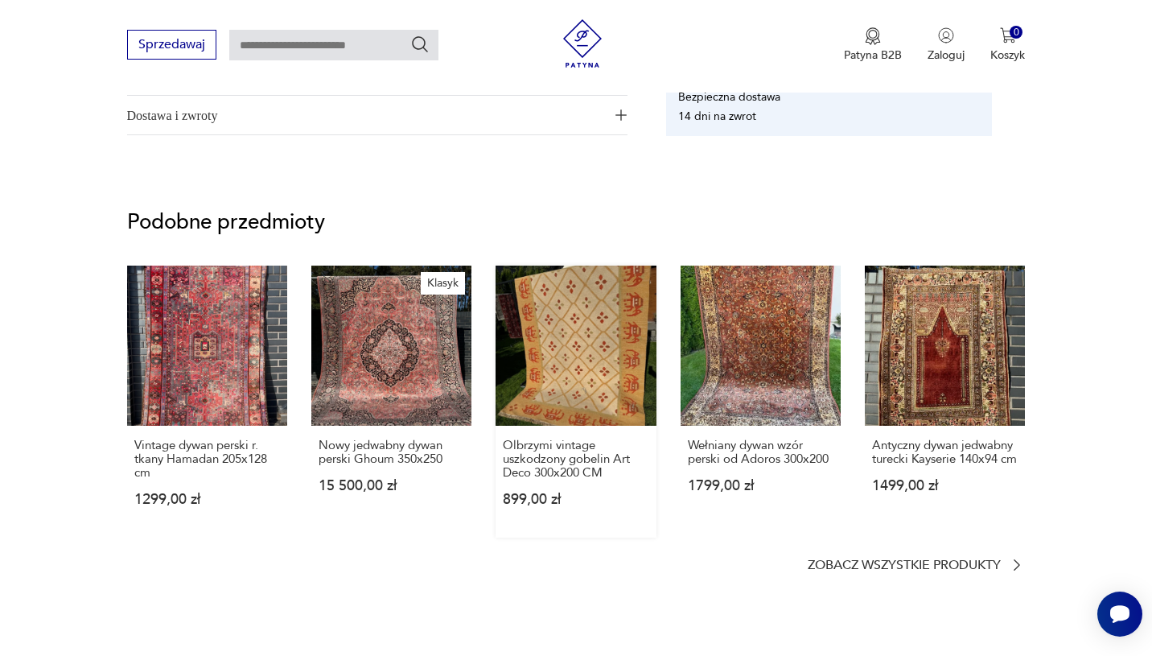
click at [582, 356] on link "Olbrzymi vintage uszkodzony gobelin Art Deco 300x200 CM 899,00 zł" at bounding box center [575, 401] width 160 height 272
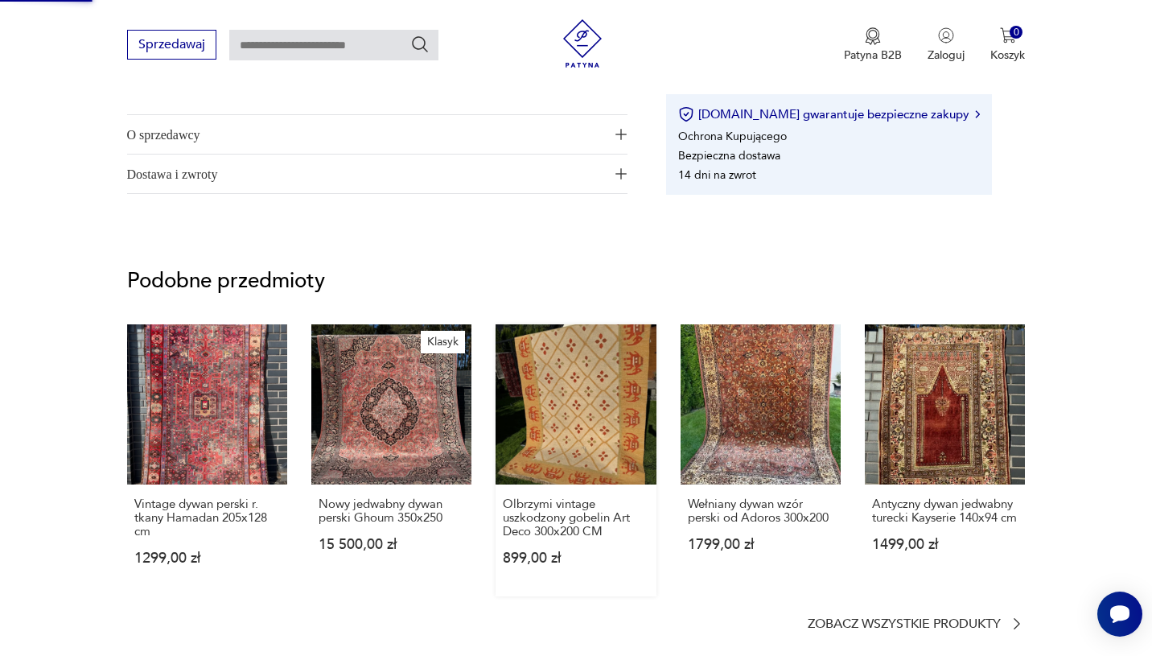
scroll to position [795, 0]
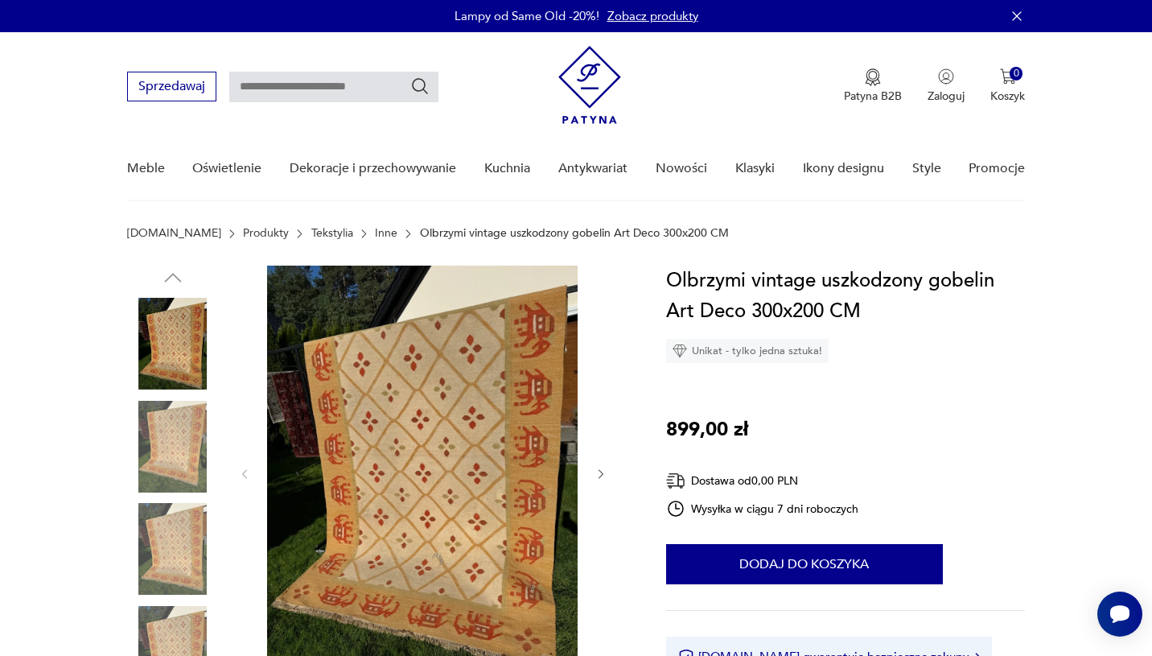
click at [311, 233] on link "Tekstylia" at bounding box center [332, 233] width 42 height 13
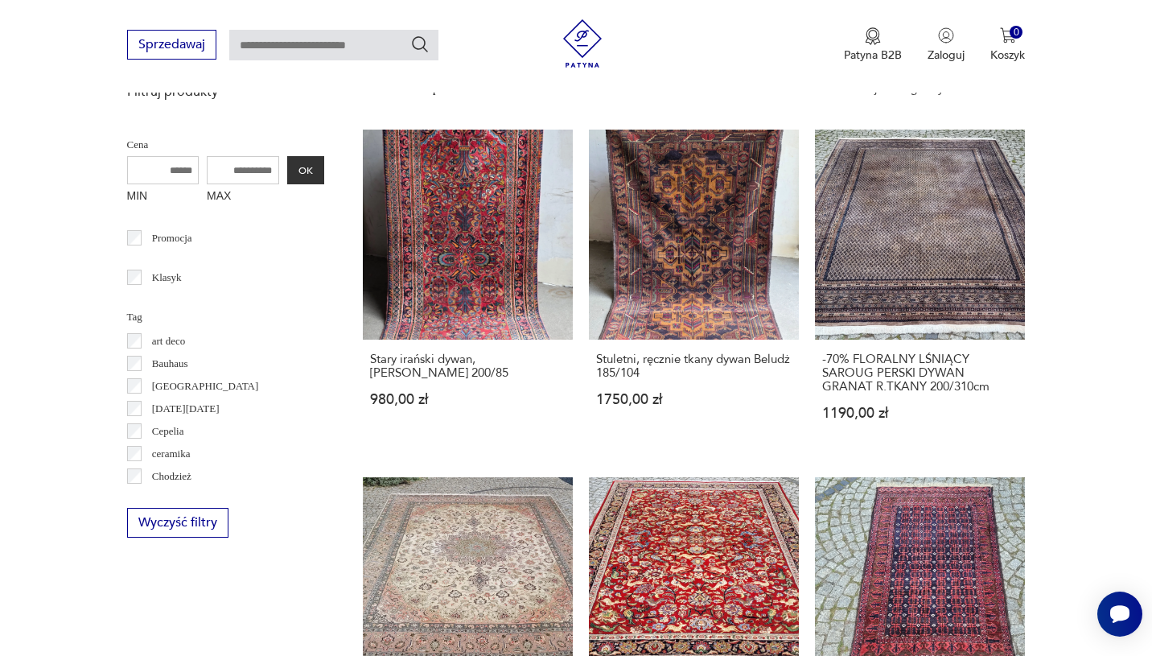
scroll to position [286, 0]
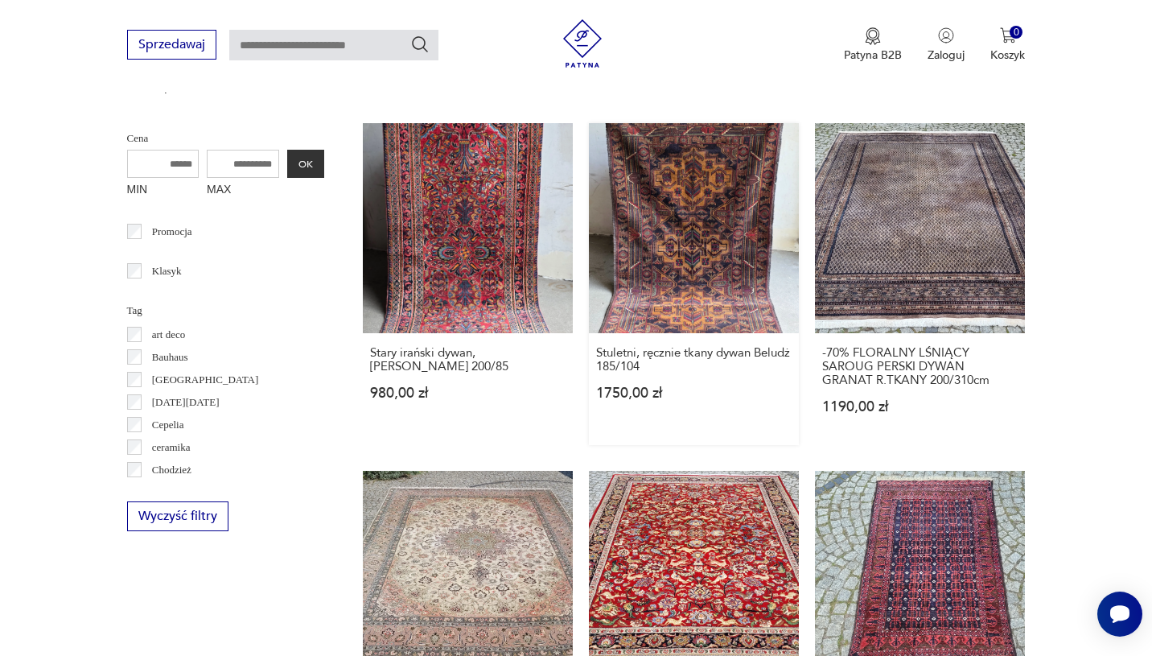
click at [654, 288] on link "Stuletni, ręcznie tkany dywan Beludż 185/104 1750,00 zł" at bounding box center [694, 284] width 210 height 322
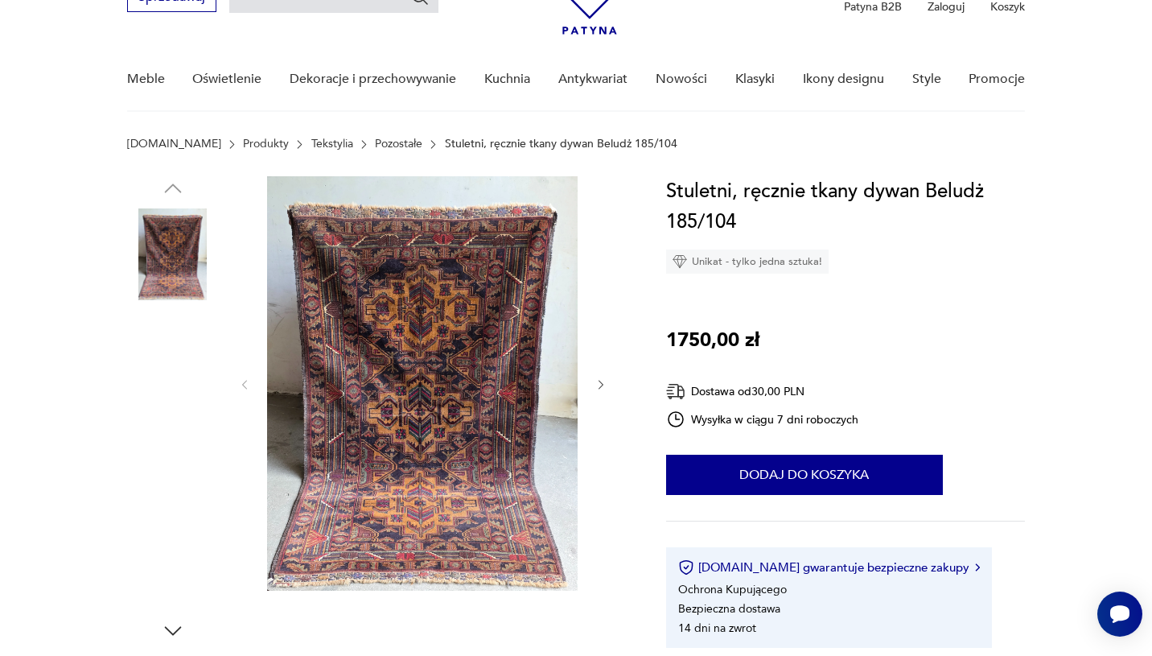
scroll to position [124, 0]
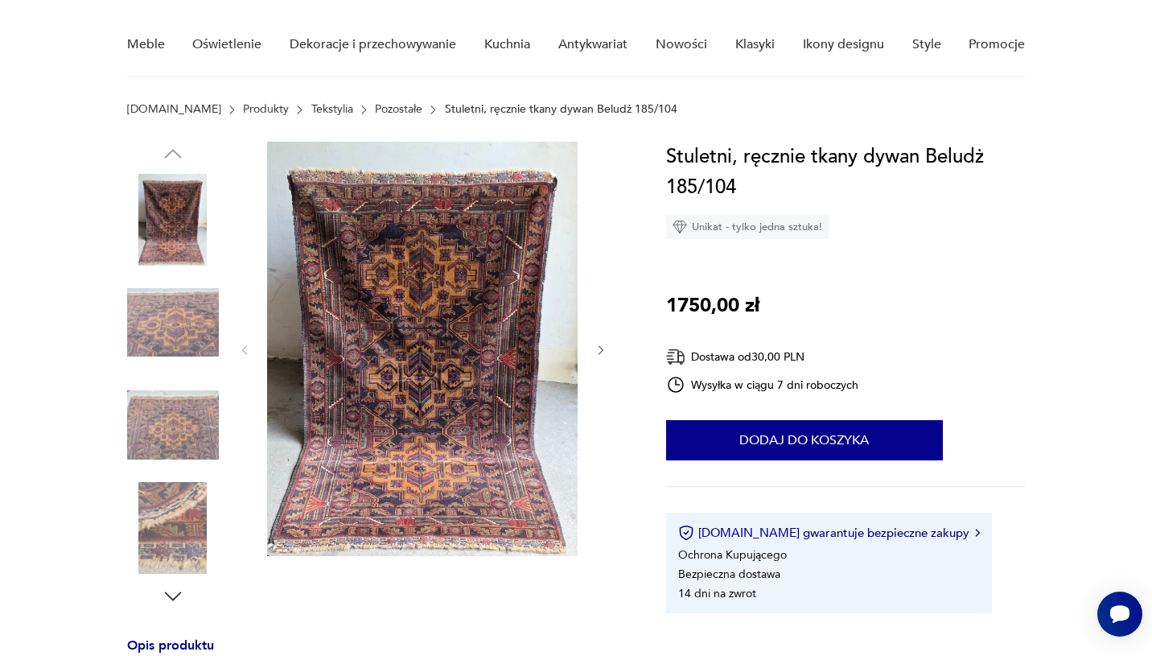
click at [169, 312] on img at bounding box center [173, 323] width 92 height 92
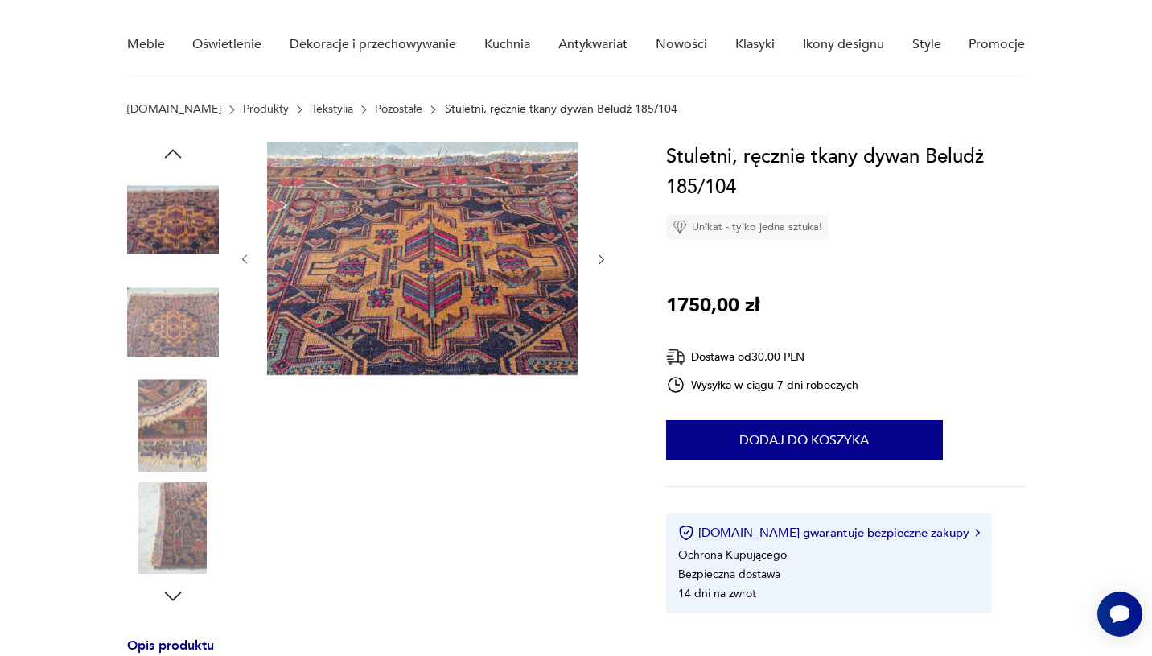
click at [422, 317] on img at bounding box center [422, 258] width 310 height 233
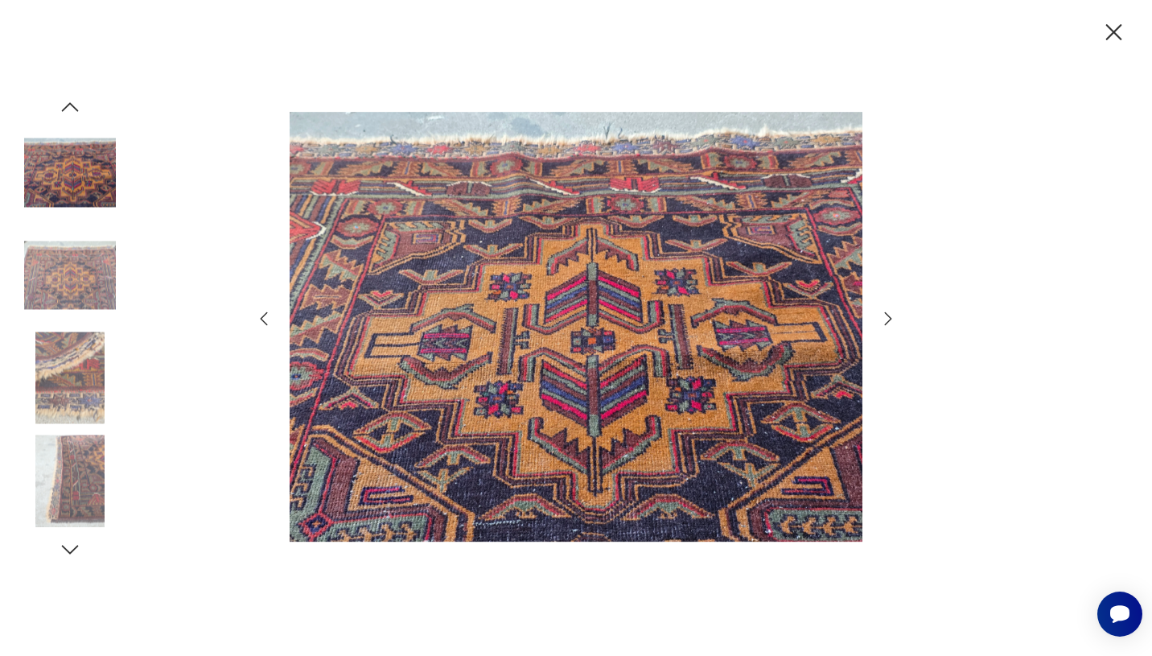
click at [655, 367] on img at bounding box center [576, 326] width 573 height 524
click at [886, 319] on icon "button" at bounding box center [887, 318] width 19 height 19
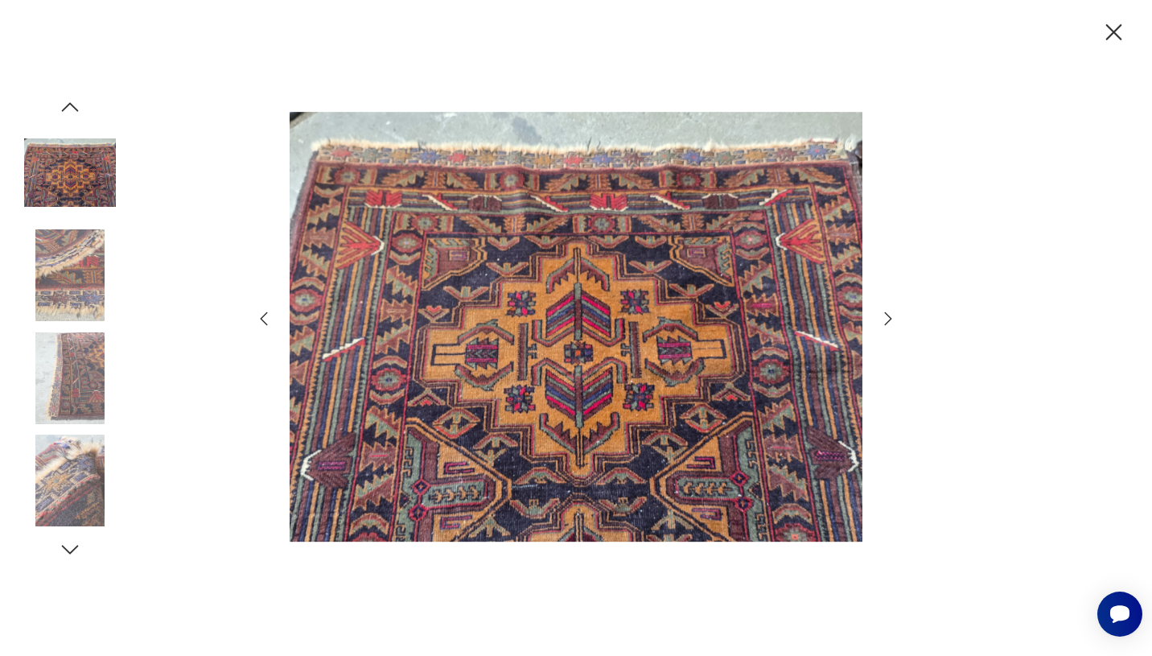
click at [886, 319] on icon "button" at bounding box center [887, 318] width 19 height 19
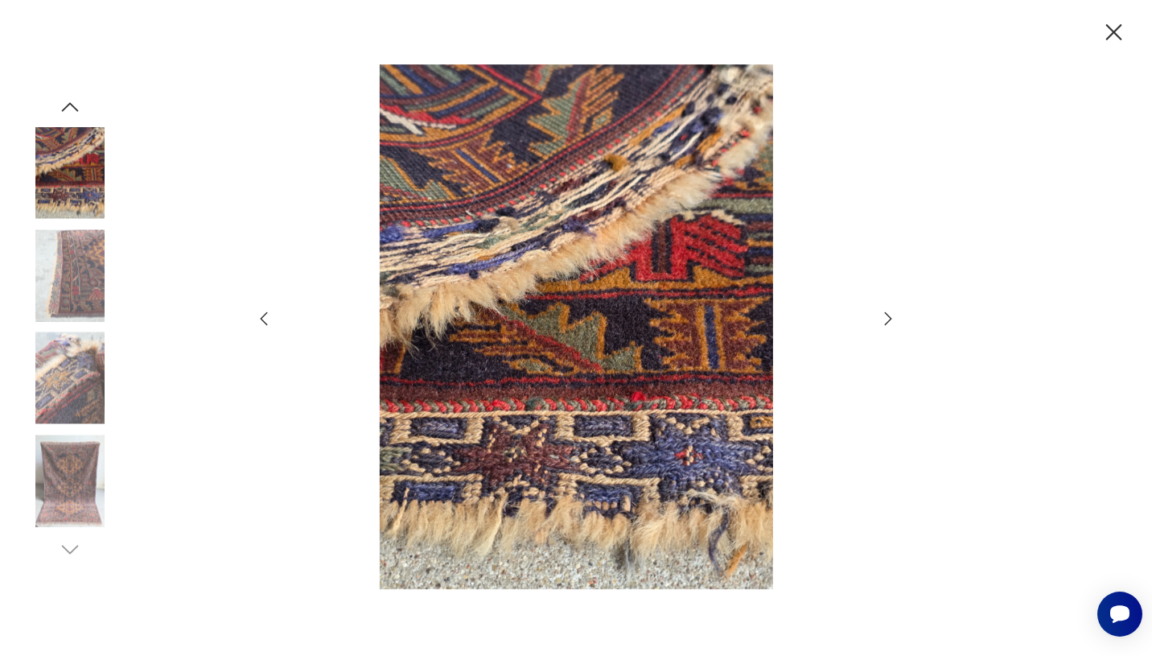
click at [886, 319] on icon "button" at bounding box center [887, 318] width 19 height 19
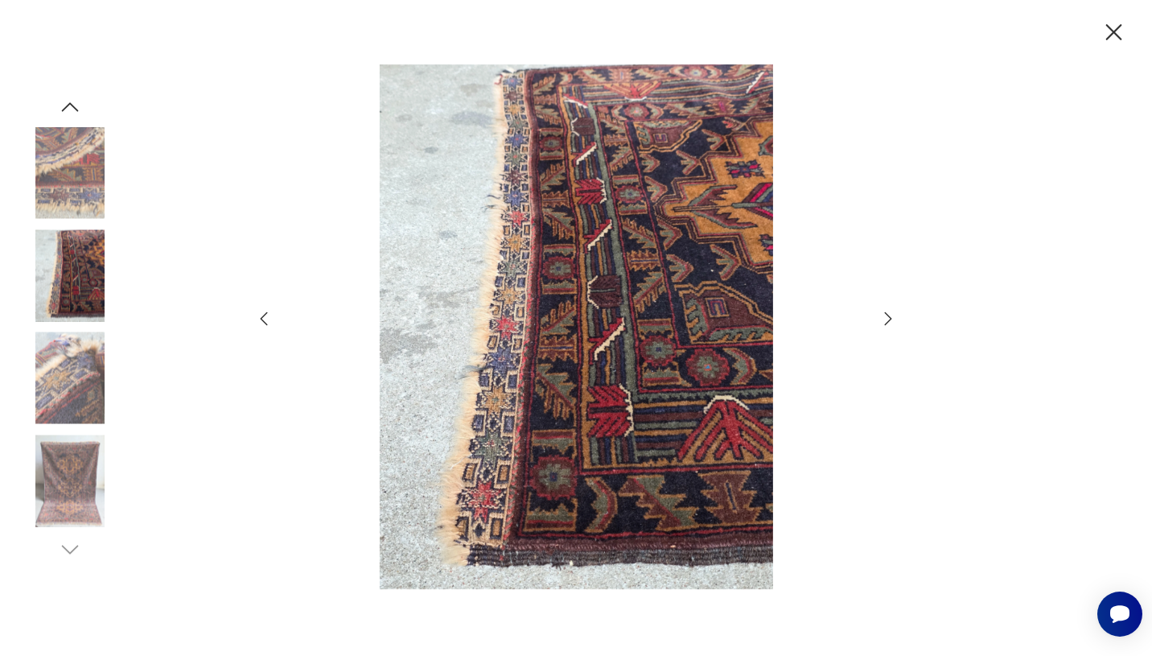
click at [886, 319] on icon "button" at bounding box center [887, 318] width 19 height 19
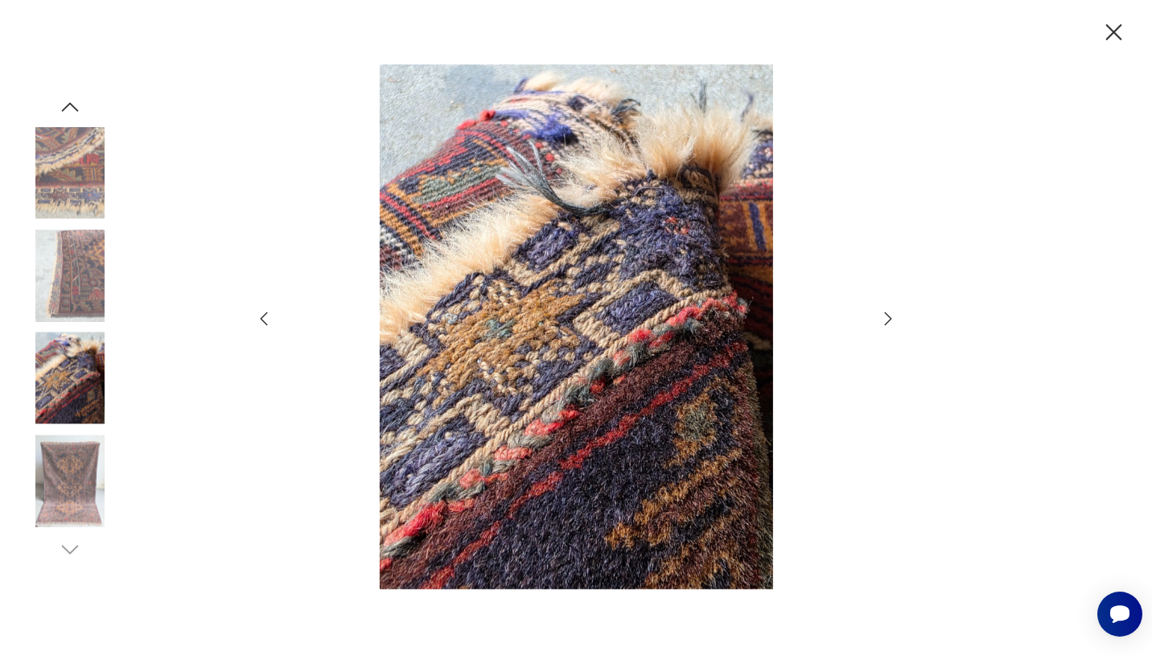
click at [886, 319] on icon "button" at bounding box center [887, 318] width 19 height 19
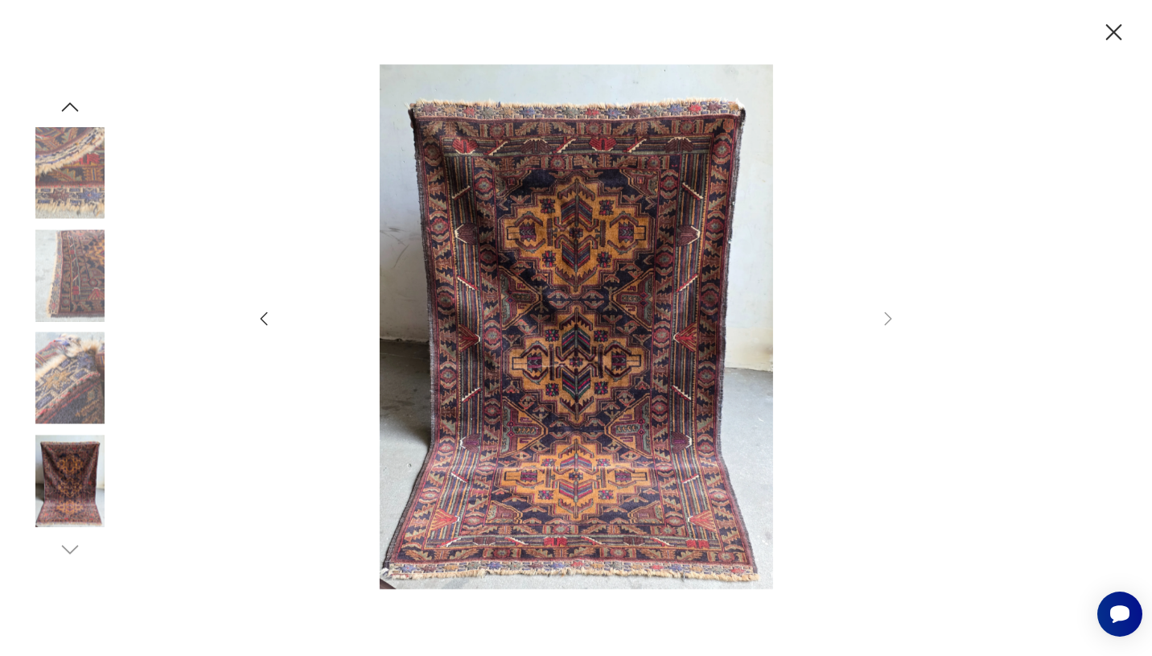
click at [74, 282] on img at bounding box center [70, 275] width 92 height 92
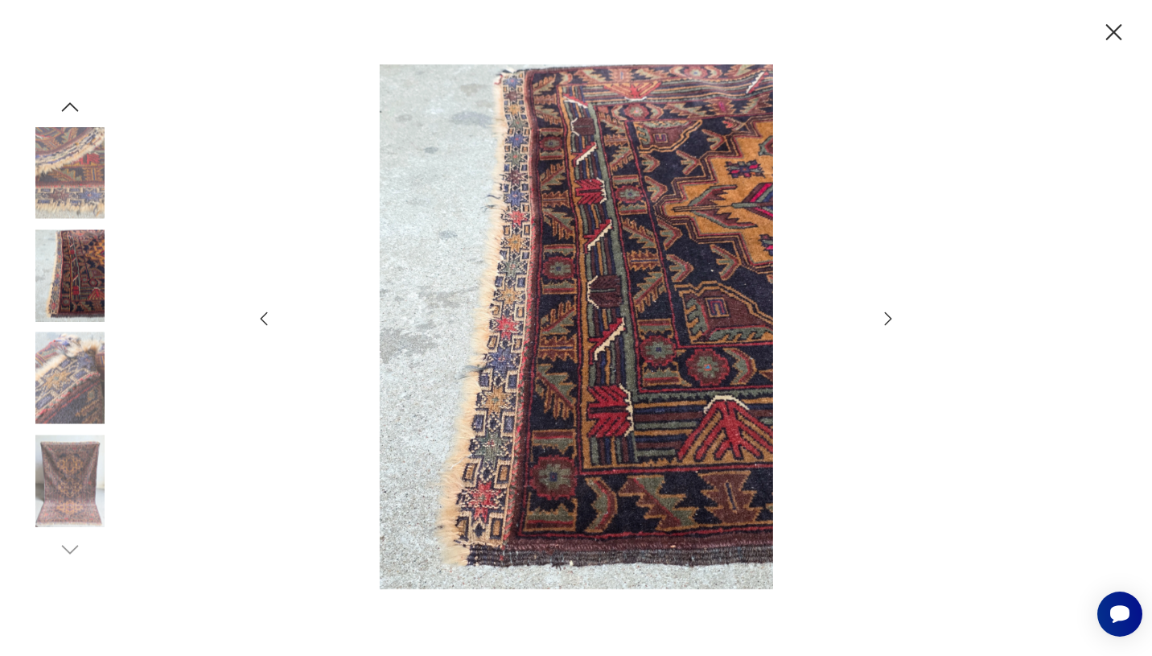
click at [72, 388] on img at bounding box center [70, 378] width 92 height 92
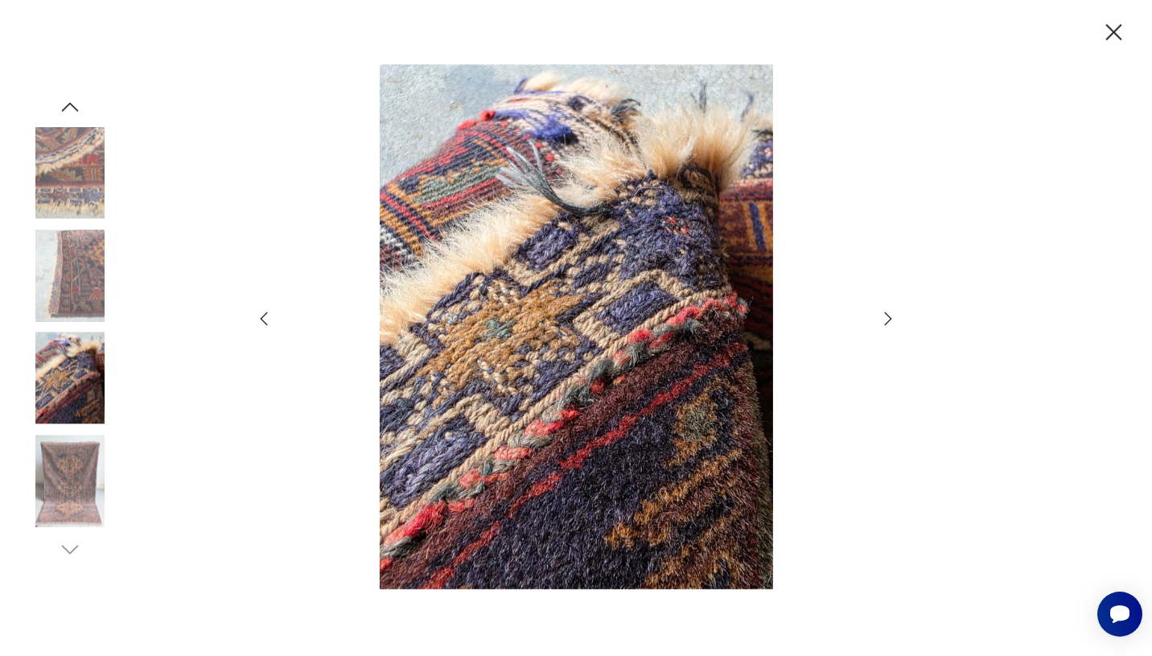
click at [44, 287] on img at bounding box center [70, 275] width 92 height 92
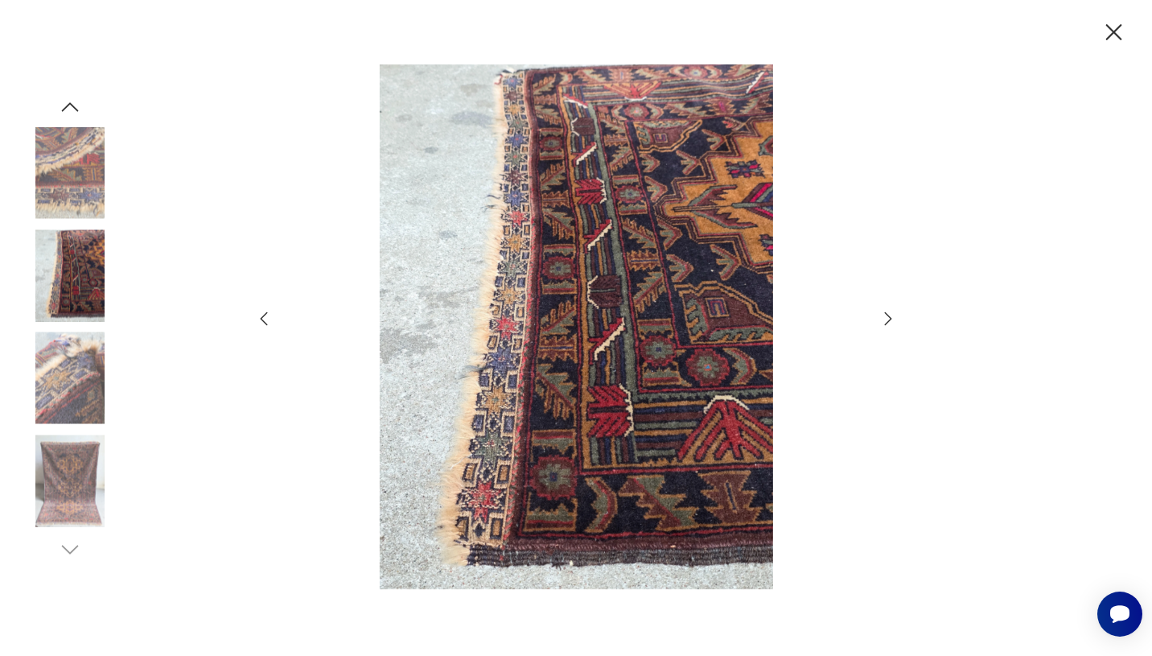
click at [21, 204] on div at bounding box center [576, 328] width 1152 height 656
click at [51, 172] on img at bounding box center [70, 173] width 92 height 92
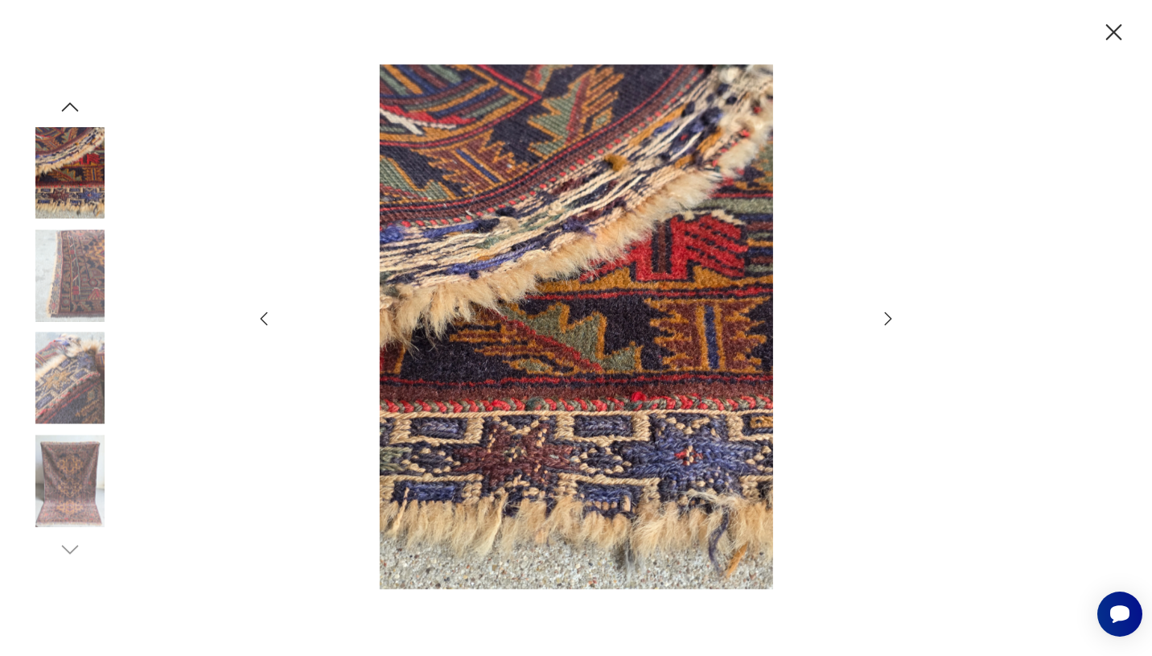
click at [69, 104] on icon "button" at bounding box center [70, 107] width 24 height 24
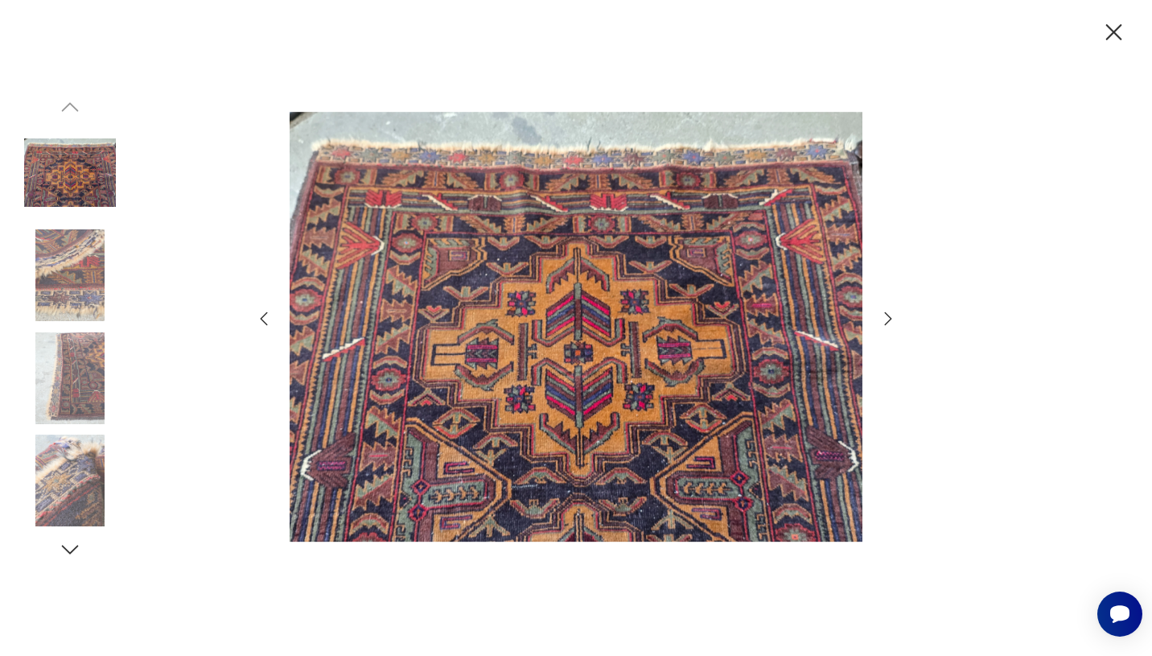
click at [1112, 30] on icon "button" at bounding box center [1114, 32] width 16 height 16
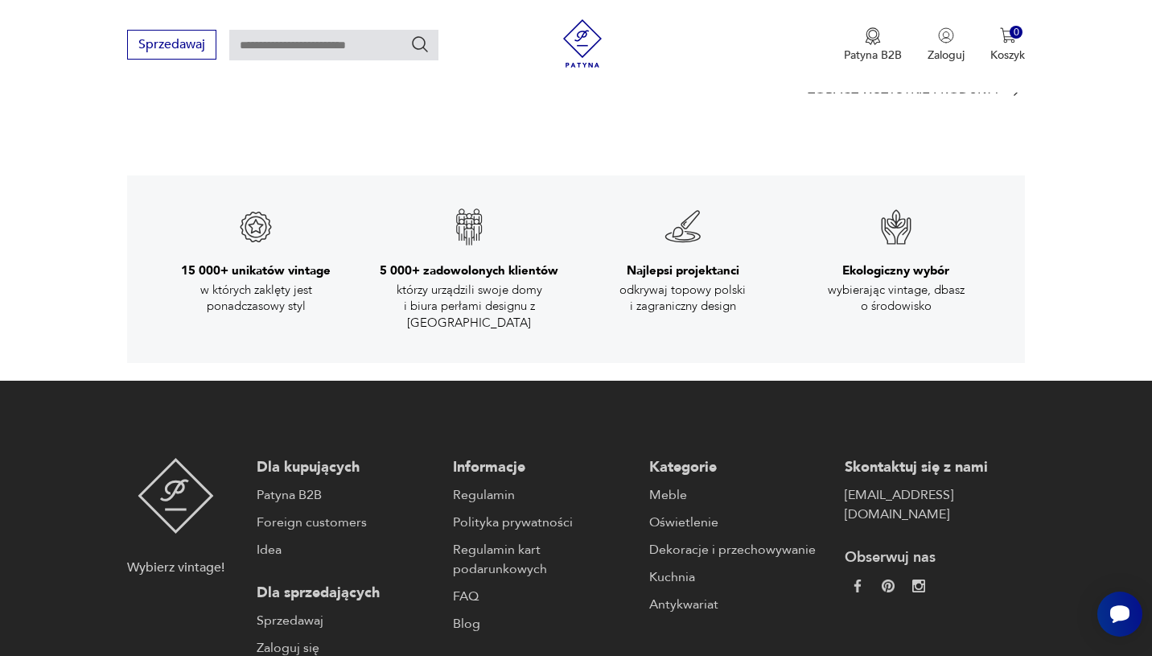
scroll to position [2478, 0]
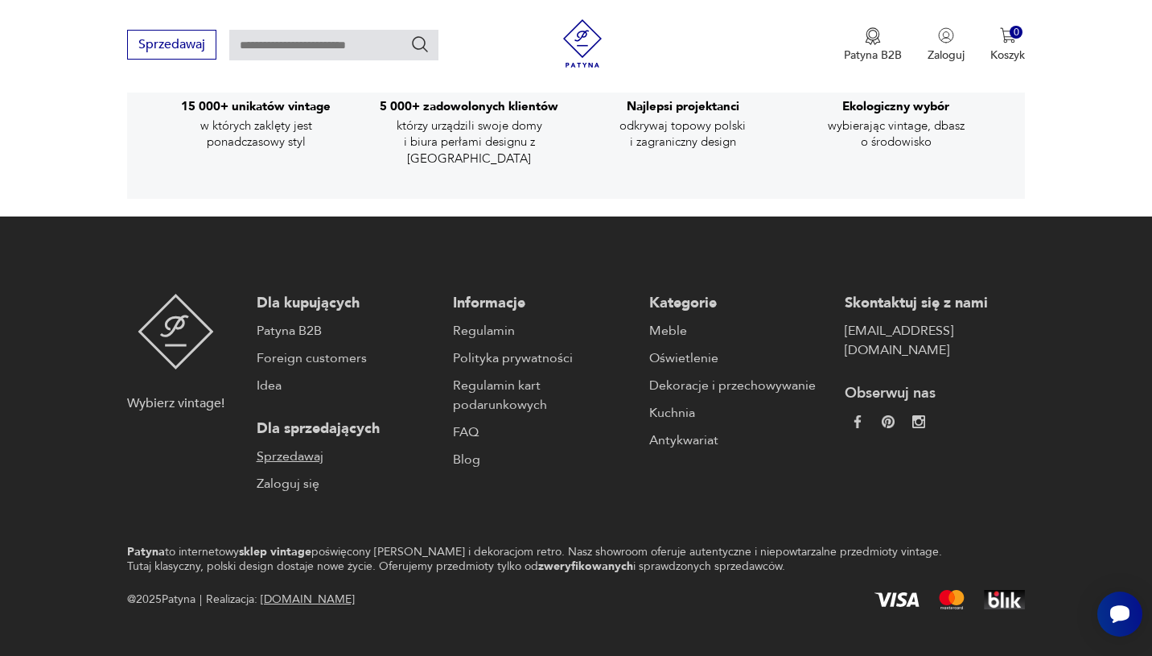
click at [305, 446] on link "Sprzedawaj" at bounding box center [347, 455] width 180 height 19
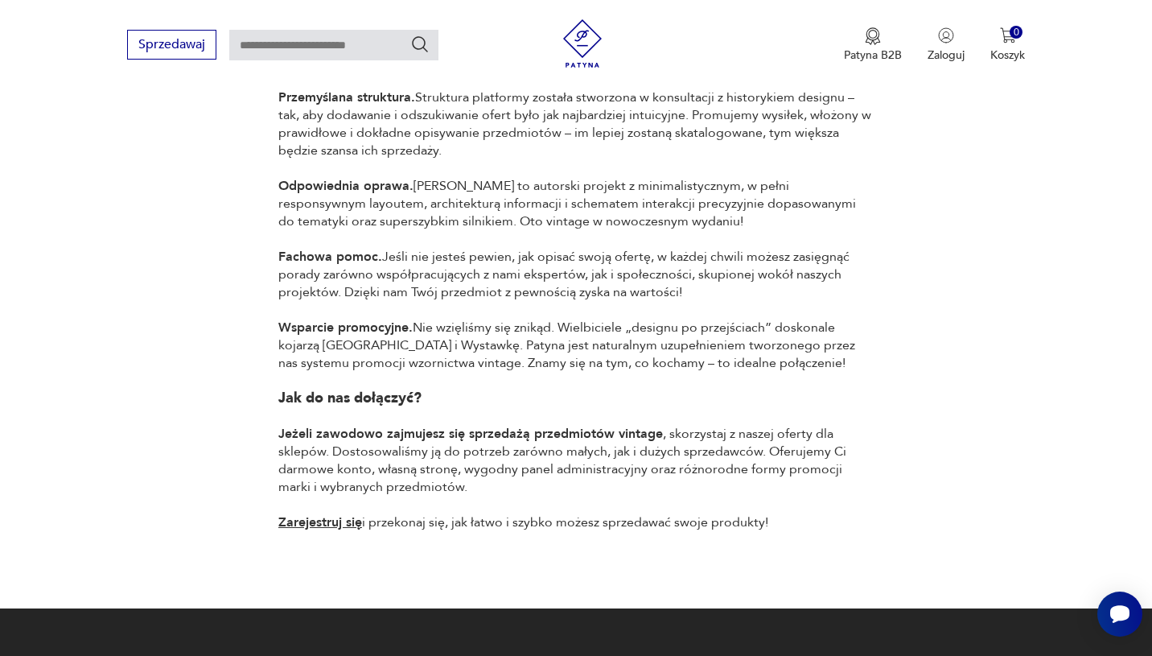
scroll to position [1430, 0]
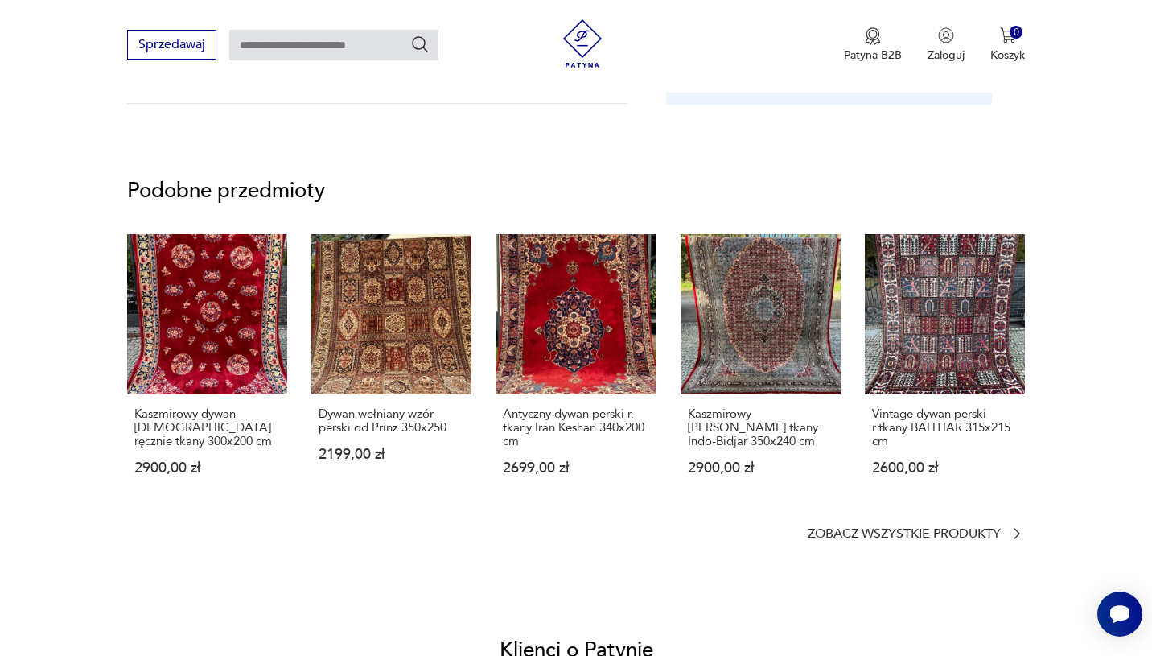
scroll to position [964, 0]
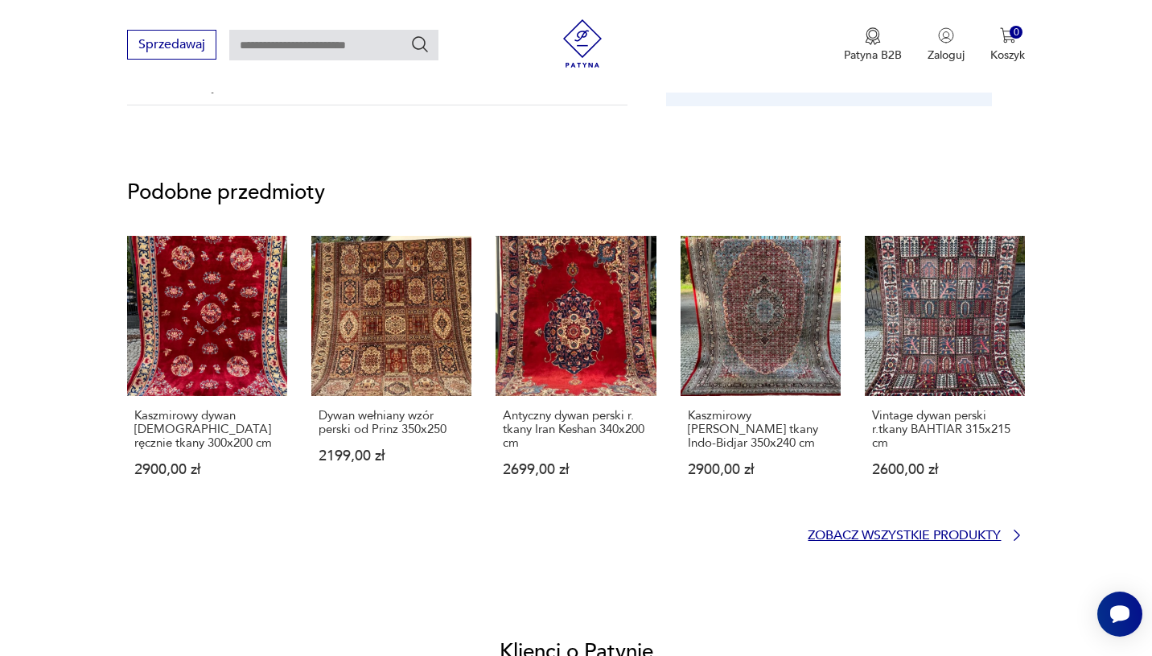
click at [906, 534] on p "Zobacz wszystkie produkty" at bounding box center [904, 535] width 193 height 10
